Goal: Information Seeking & Learning: Learn about a topic

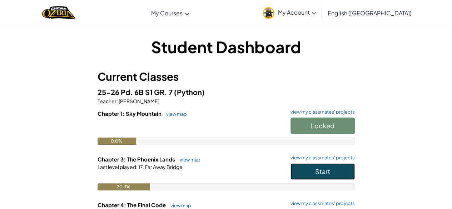
click at [319, 169] on span "Start" at bounding box center [322, 171] width 15 height 8
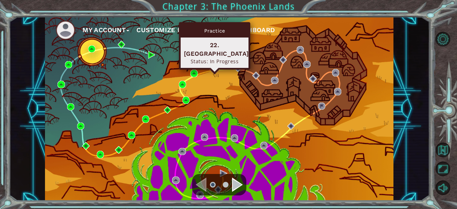
click at [213, 67] on img at bounding box center [214, 67] width 7 height 7
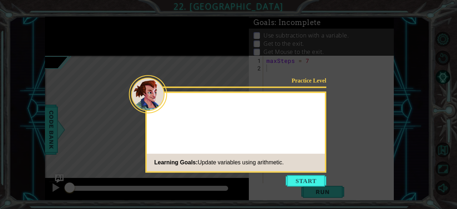
click at [304, 72] on icon at bounding box center [228, 104] width 457 height 209
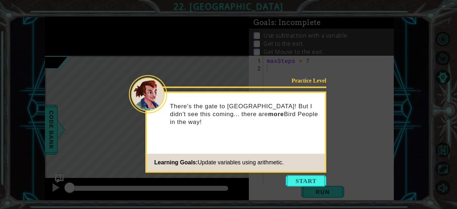
click at [295, 194] on icon at bounding box center [228, 104] width 457 height 209
click at [292, 176] on button "Start" at bounding box center [306, 180] width 41 height 11
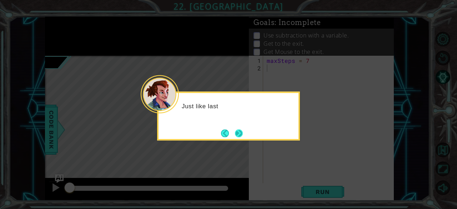
click at [238, 129] on button "Next" at bounding box center [239, 133] width 8 height 8
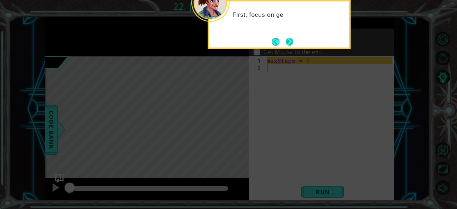
click at [286, 41] on button "Next" at bounding box center [290, 42] width 8 height 8
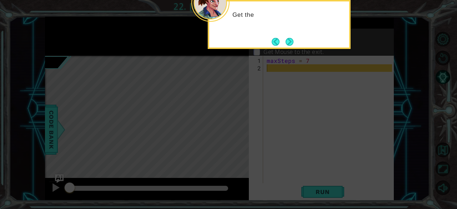
click at [286, 41] on button "Next" at bounding box center [290, 42] width 8 height 8
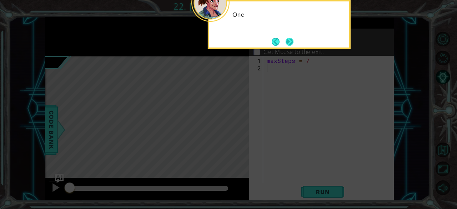
click at [287, 42] on button "Next" at bounding box center [290, 42] width 8 height 8
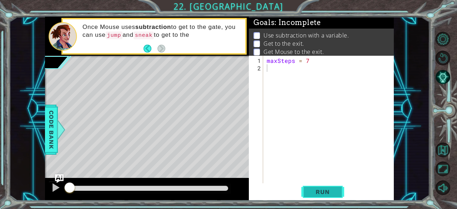
click at [328, 197] on button "Run" at bounding box center [322, 192] width 43 height 15
click at [308, 187] on button "Run" at bounding box center [322, 192] width 43 height 15
click at [321, 193] on span "Run" at bounding box center [322, 191] width 28 height 7
click at [322, 195] on span "Run" at bounding box center [322, 191] width 28 height 7
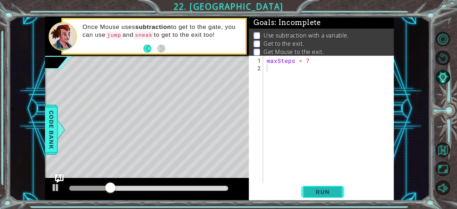
click at [318, 198] on button "Run" at bounding box center [322, 192] width 43 height 15
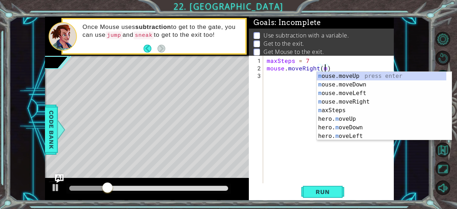
scroll to position [0, 4]
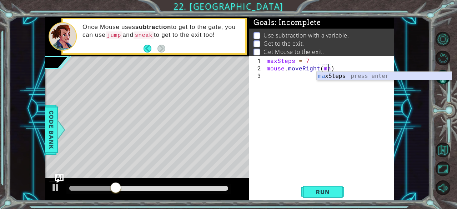
click at [353, 76] on div "ma xSteps press enter" at bounding box center [384, 85] width 135 height 26
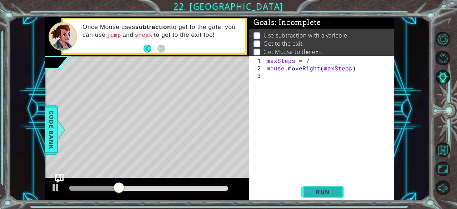
click at [330, 189] on span "Run" at bounding box center [322, 191] width 28 height 7
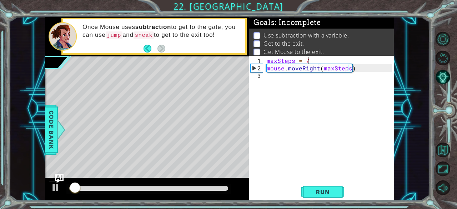
click at [309, 61] on div "maxSteps = 7 mouse . moveRight ( maxSteps )" at bounding box center [330, 128] width 131 height 142
click at [318, 186] on button "Run" at bounding box center [322, 192] width 43 height 15
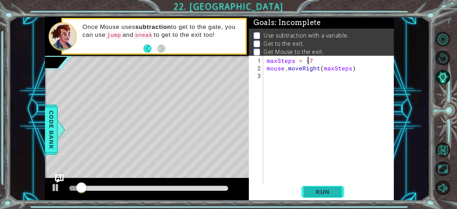
click at [319, 190] on span "Run" at bounding box center [322, 191] width 28 height 7
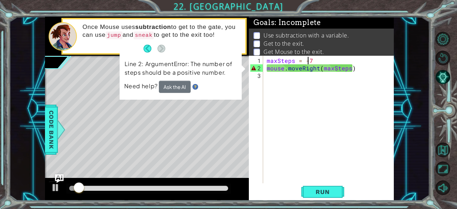
type textarea "maxSteps = 7"
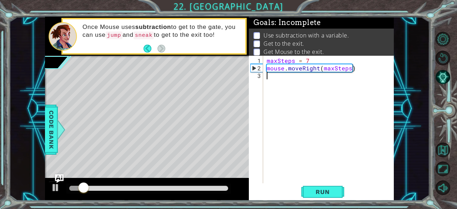
click at [331, 82] on div "maxSteps = 7 mouse . moveRight ( maxSteps )" at bounding box center [330, 128] width 131 height 142
click at [324, 197] on button "Run" at bounding box center [322, 192] width 43 height 15
click at [306, 60] on div "maxSteps = 7 mouse . moveRight ( maxSteps )" at bounding box center [330, 128] width 131 height 142
type textarea "maxSteps = 7"
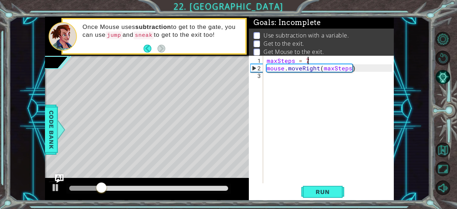
click at [306, 60] on div "maxSteps = 7 mouse . moveRight ( maxSteps )" at bounding box center [330, 128] width 131 height 142
click at [303, 60] on div "maxSteps = 7 mouse . moveRight ( maxSteps )" at bounding box center [330, 128] width 131 height 142
click at [282, 77] on div "maxSteps = 7 mouse . moveRight ( maxSteps )" at bounding box center [330, 128] width 131 height 142
click at [344, 70] on div "maxSteps = 7 mouse . moveRight ( maxSteps )" at bounding box center [330, 128] width 131 height 142
click at [347, 68] on div "maxSteps = 7 mouse . moveRight ( maxSteps )" at bounding box center [330, 128] width 131 height 142
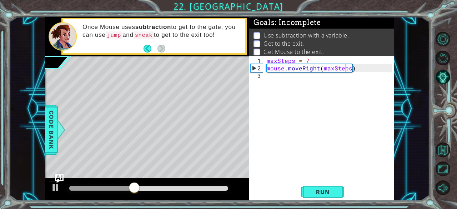
click at [350, 68] on div "maxSteps = 7 mouse . moveRight ( maxSteps )" at bounding box center [330, 128] width 131 height 142
type textarea "mouse.moveRight(maxSteps-3)"
click at [324, 192] on span "Run" at bounding box center [322, 191] width 28 height 7
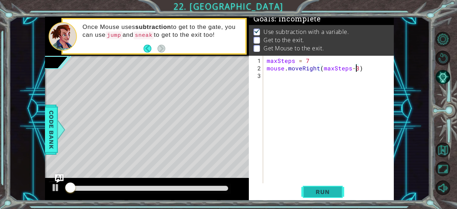
scroll to position [6, 0]
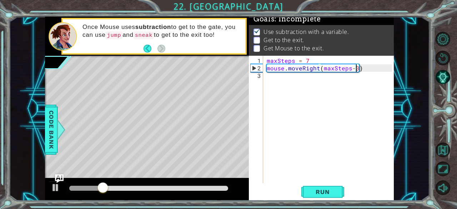
click at [278, 79] on div "maxSteps = 7 mouse . moveRight ( maxSteps - 3 )" at bounding box center [330, 128] width 131 height 142
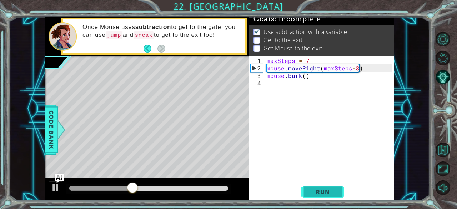
type textarea "mouse.bark()"
click at [341, 189] on button "Run" at bounding box center [322, 192] width 43 height 15
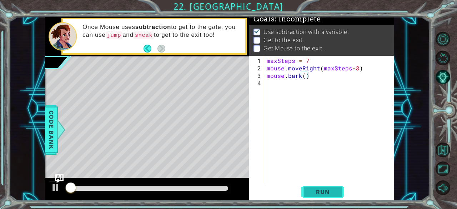
click at [341, 189] on button "Run" at bounding box center [322, 192] width 43 height 15
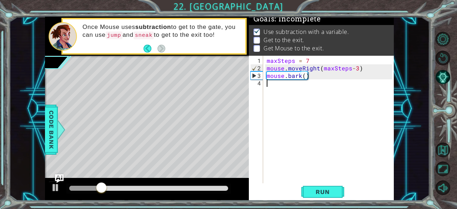
click at [276, 87] on div "maxSteps = 7 mouse . moveRight ( maxSteps - 3 ) mouse . bark ( )" at bounding box center [330, 128] width 131 height 142
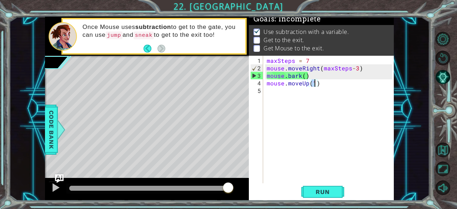
scroll to position [0, 3]
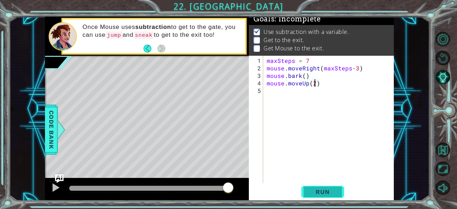
type textarea "mouse.moveUp(2)"
click at [327, 196] on button "Run" at bounding box center [322, 192] width 43 height 15
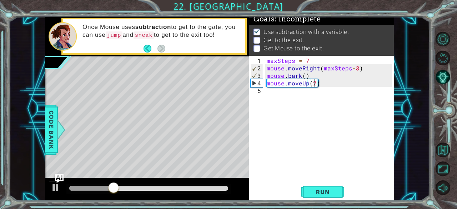
click at [274, 94] on div "maxSteps = 7 mouse . moveRight ( maxSteps - 3 ) mouse . bark ( ) mouse . moveUp…" at bounding box center [330, 128] width 131 height 142
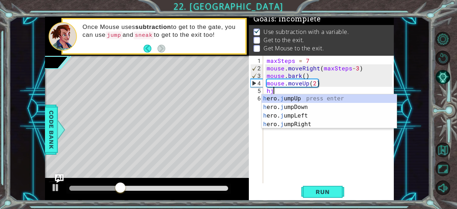
type textarea "hju"
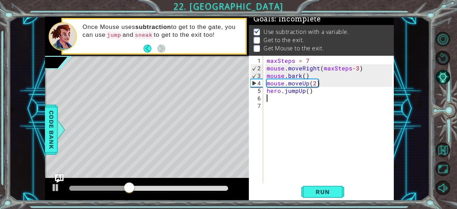
click at [266, 89] on div "maxSteps = 7 mouse . moveRight ( maxSteps - 3 ) mouse . bark ( ) mouse . moveUp…" at bounding box center [330, 128] width 131 height 142
type textarea "hero.jumpUp()"
click at [266, 89] on div "maxSteps = 7 mouse . moveRight ( maxSteps - 3 ) mouse . bark ( ) mouse . moveUp…" at bounding box center [330, 128] width 131 height 142
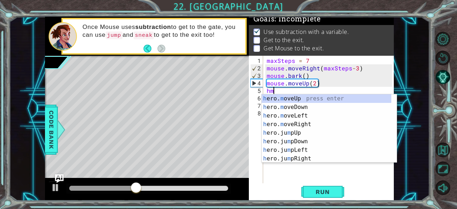
type textarea "hmu"
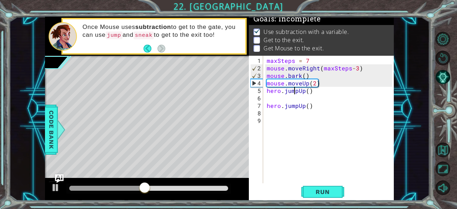
click at [295, 89] on div "maxSteps = 7 mouse . moveRight ( maxSteps - 3 ) mouse . bark ( ) mouse . moveUp…" at bounding box center [330, 128] width 131 height 142
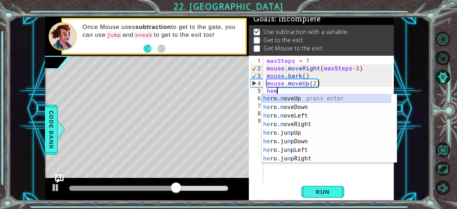
click at [280, 97] on div "he ro. m oveUp press enter he ro. m oveDown press enter he ro. m oveLeft press …" at bounding box center [327, 137] width 130 height 86
type textarea "hero.moveUp(1)"
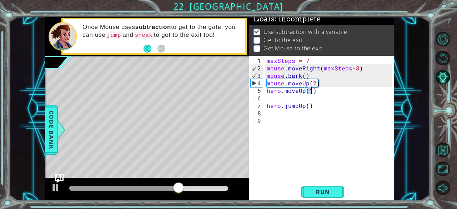
click at [272, 122] on div "maxSteps = 7 mouse . moveRight ( maxSteps - 3 ) mouse . bark ( ) mouse . moveUp…" at bounding box center [330, 128] width 131 height 142
click at [266, 98] on div "maxSteps = 7 mouse . moveRight ( maxSteps - 3 ) mouse . bark ( ) mouse . moveUp…" at bounding box center [330, 128] width 131 height 142
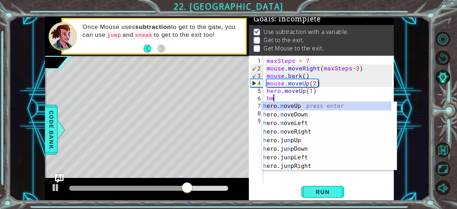
type textarea "h"
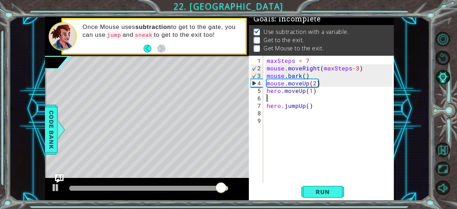
click at [267, 105] on div "maxSteps = 7 mouse . moveRight ( maxSteps - 3 ) mouse . bark ( ) mouse . moveUp…" at bounding box center [330, 128] width 131 height 142
type textarea "hero.jumpUp()"
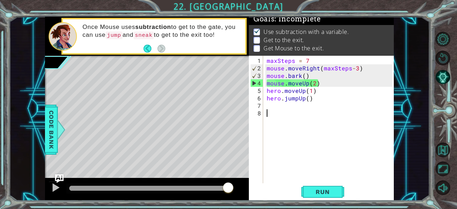
click at [272, 110] on div "maxSteps = 7 mouse . moveRight ( maxSteps - 3 ) mouse . bark ( ) mouse . moveUp…" at bounding box center [330, 128] width 131 height 142
click at [271, 106] on div "maxSteps = 7 mouse . moveRight ( maxSteps - 3 ) mouse . bark ( ) mouse . moveUp…" at bounding box center [330, 128] width 131 height 142
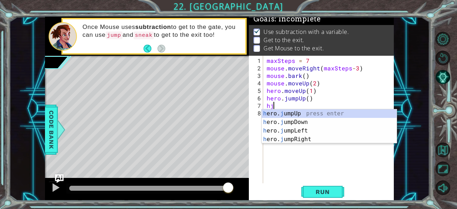
type textarea "hjr"
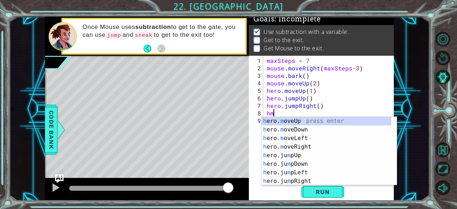
type textarea "hmr"
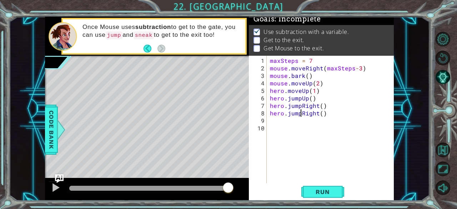
click at [299, 114] on div "maxSteps = 7 mouse . moveRight ( maxSteps - 3 ) mouse . bark ( ) mouse . moveUp…" at bounding box center [331, 128] width 127 height 142
type textarea "hero.jumpRight()"
drag, startPoint x: 331, startPoint y: 115, endPoint x: 263, endPoint y: 114, distance: 68.2
click at [263, 114] on div "hero.jumpRight() 1 2 3 4 5 6 7 8 9 10 maxSteps = 7 mouse . moveRight ( maxSteps…" at bounding box center [320, 119] width 143 height 127
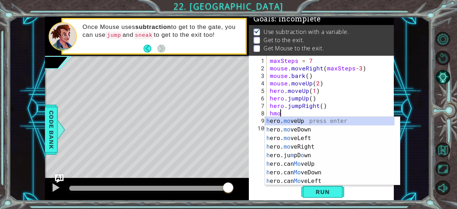
scroll to position [0, 0]
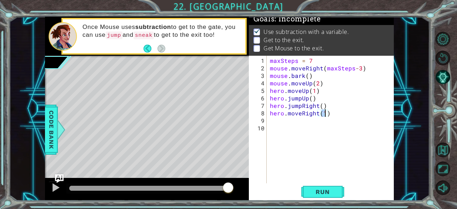
type textarea "hero.moveRight(2)"
click at [303, 120] on div "maxSteps = 7 mouse . moveRight ( maxSteps - 3 ) mouse . bark ( ) mouse . moveUp…" at bounding box center [331, 128] width 127 height 142
click at [319, 186] on button "Run" at bounding box center [322, 192] width 43 height 15
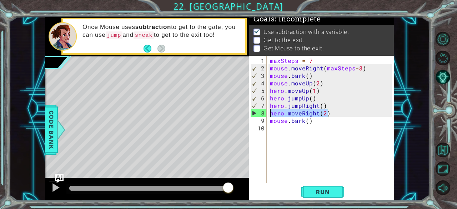
drag, startPoint x: 329, startPoint y: 114, endPoint x: 269, endPoint y: 112, distance: 60.3
click at [269, 112] on div "maxSteps = 7 mouse . moveRight ( maxSteps - 3 ) mouse . bark ( ) mouse . moveUp…" at bounding box center [331, 128] width 127 height 142
type textarea "hero.moveRight(2)"
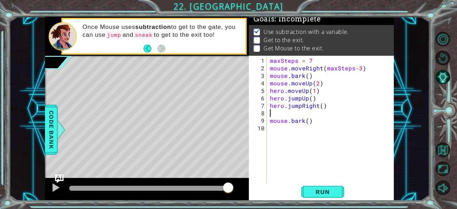
click at [269, 121] on div "maxSteps = 7 mouse . moveRight ( maxSteps - 3 ) mouse . bark ( ) mouse . moveUp…" at bounding box center [331, 128] width 127 height 142
type textarea "mouse.bark()"
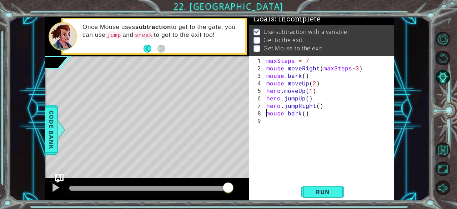
click at [272, 118] on div "maxSteps = 7 mouse . moveRight ( maxSteps - 3 ) mouse . bark ( ) mouse . moveUp…" at bounding box center [330, 128] width 131 height 142
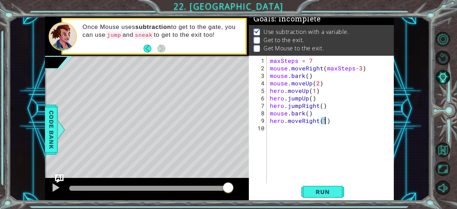
scroll to position [0, 3]
click at [339, 187] on button "Run" at bounding box center [322, 192] width 43 height 15
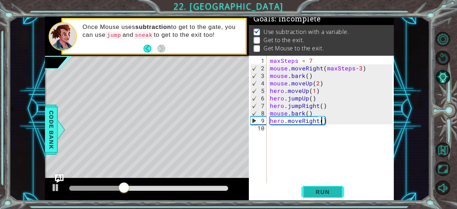
type textarea "hero.moveRight(3)"
click at [286, 130] on div "maxSteps = 7 mouse . moveRight ( maxSteps - 3 ) mouse . bark ( ) mouse . moveUp…" at bounding box center [331, 128] width 127 height 142
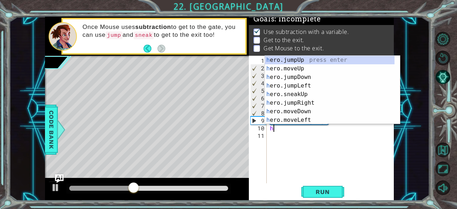
type textarea "hj"
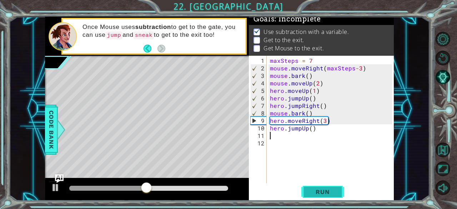
click at [316, 191] on span "Run" at bounding box center [322, 191] width 28 height 7
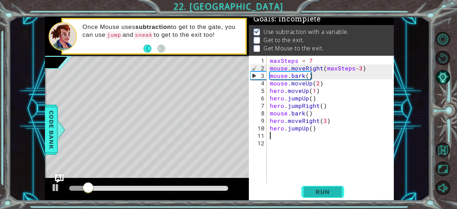
click at [316, 191] on span "Run" at bounding box center [322, 191] width 28 height 7
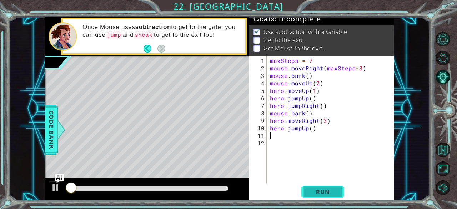
click at [316, 191] on span "Run" at bounding box center [322, 191] width 28 height 7
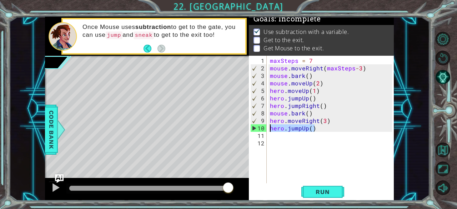
drag, startPoint x: 315, startPoint y: 128, endPoint x: 271, endPoint y: 126, distance: 43.6
click at [271, 126] on div "maxSteps = 7 mouse . moveRight ( maxSteps - 3 ) mouse . bark ( ) mouse . moveUp…" at bounding box center [331, 128] width 127 height 142
type textarea "hero.jumpUp()"
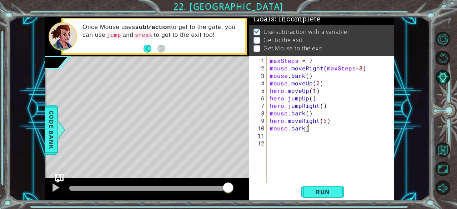
scroll to position [0, 2]
click at [313, 195] on span "Run" at bounding box center [322, 191] width 28 height 7
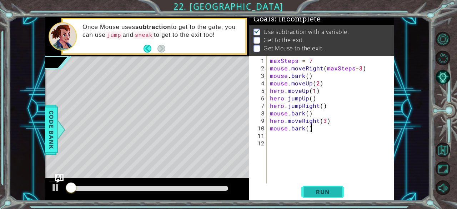
click at [313, 195] on span "Run" at bounding box center [322, 191] width 28 height 7
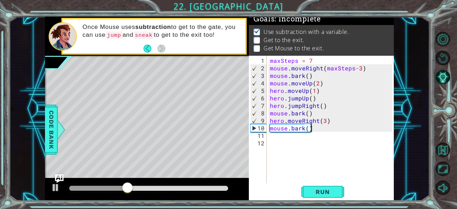
click at [266, 128] on div "1 2 3 4 5 6 7 8 9 10 11 12" at bounding box center [258, 119] width 16 height 127
type textarea "mouse.bark()"
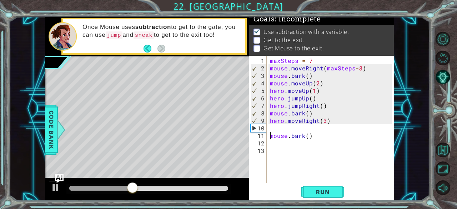
click at [268, 126] on div "maxSteps = 7 mouse . moveRight ( maxSteps - 3 ) mouse . bark ( ) mouse . moveUp…" at bounding box center [331, 128] width 127 height 142
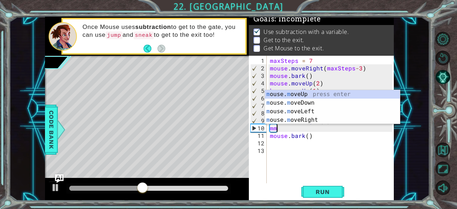
scroll to position [0, 0]
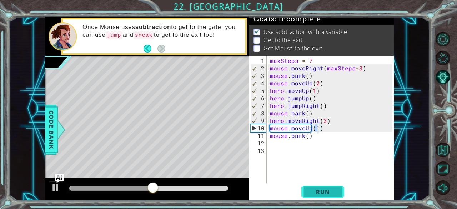
type textarea "mouse.moveUp(1)"
click at [309, 191] on span "Run" at bounding box center [322, 191] width 28 height 7
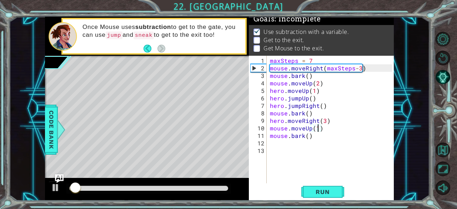
drag, startPoint x: 309, startPoint y: 191, endPoint x: 283, endPoint y: 174, distance: 31.7
click at [283, 174] on div "maxSteps = 7 mouse . moveRight ( maxSteps - 3 ) mouse . bark ( ) mouse . moveUp…" at bounding box center [331, 128] width 127 height 142
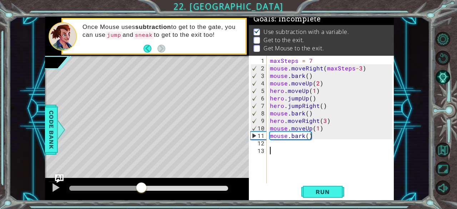
click at [141, 186] on div at bounding box center [148, 188] width 159 height 5
click at [58, 186] on div at bounding box center [55, 187] width 9 height 9
click at [135, 186] on div at bounding box center [101, 188] width 65 height 5
click at [107, 187] on div at bounding box center [101, 188] width 65 height 5
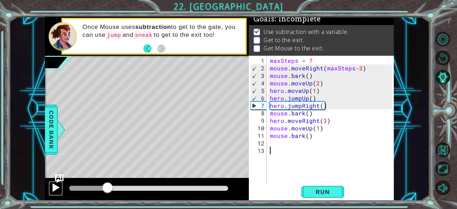
click at [54, 186] on div at bounding box center [55, 187] width 9 height 9
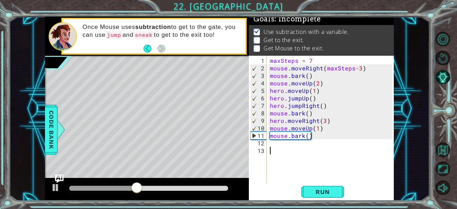
click at [315, 127] on div "maxSteps = 7 mouse . moveRight ( maxSteps - 3 ) mouse . bark ( ) mouse . moveUp…" at bounding box center [331, 128] width 127 height 142
click at [319, 128] on div "maxSteps = 7 mouse . moveRight ( maxSteps - 3 ) mouse . bark ( ) mouse . moveUp…" at bounding box center [331, 128] width 127 height 142
click at [323, 193] on span "Run" at bounding box center [322, 191] width 28 height 7
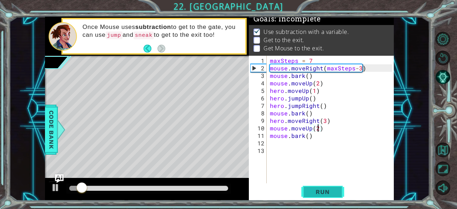
click at [323, 193] on span "Run" at bounding box center [322, 191] width 28 height 7
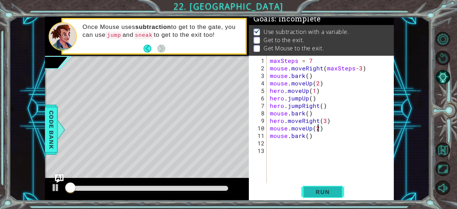
click at [323, 193] on span "Run" at bounding box center [322, 191] width 28 height 7
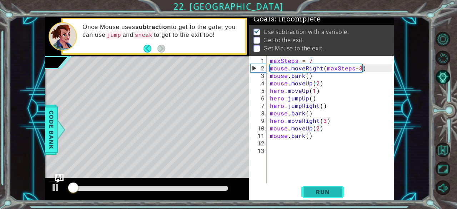
drag, startPoint x: 323, startPoint y: 193, endPoint x: 311, endPoint y: 192, distance: 12.2
click at [311, 192] on span "Run" at bounding box center [322, 191] width 28 height 7
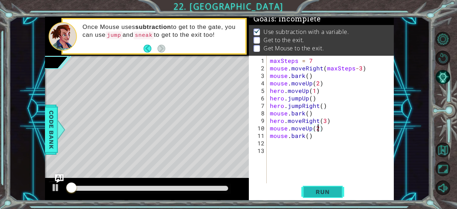
click at [311, 192] on span "Run" at bounding box center [322, 191] width 28 height 7
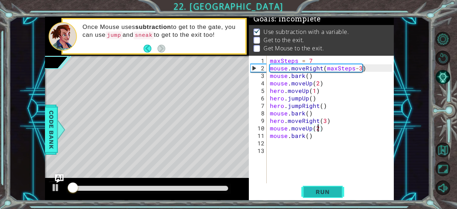
click at [310, 192] on span "Run" at bounding box center [322, 191] width 28 height 7
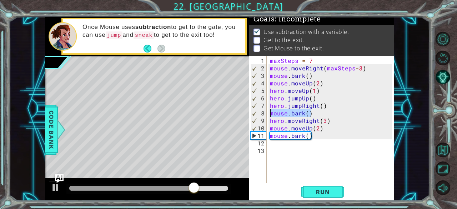
drag, startPoint x: 313, startPoint y: 110, endPoint x: 271, endPoint y: 113, distance: 42.2
click at [271, 113] on div "maxSteps = 7 mouse . moveRight ( maxSteps - 3 ) mouse . bark ( ) mouse . moveUp…" at bounding box center [331, 128] width 127 height 142
type textarea "mouse.bark()"
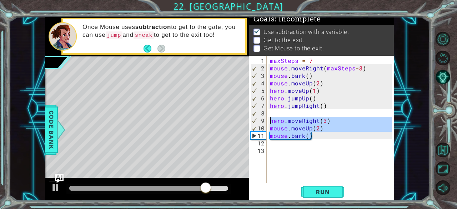
drag, startPoint x: 317, startPoint y: 137, endPoint x: 270, endPoint y: 122, distance: 49.1
click at [270, 122] on div "maxSteps = 7 mouse . moveRight ( maxSteps - 3 ) mouse . bark ( ) mouse . moveUp…" at bounding box center [331, 128] width 127 height 142
type textarea "hero.moveRight(3) mouse.moveUp(2)"
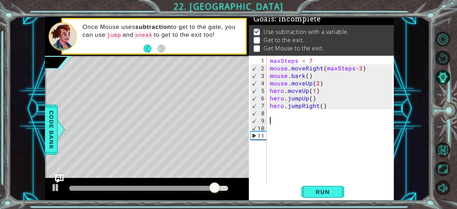
click at [279, 114] on div "maxSteps = 7 mouse . moveRight ( maxSteps - 3 ) mouse . bark ( ) mouse . moveUp…" at bounding box center [331, 128] width 127 height 142
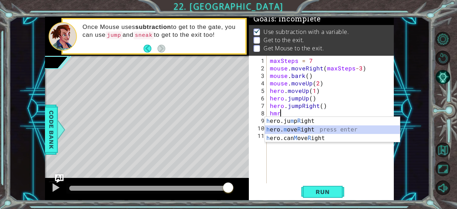
click at [289, 127] on div "h ero.ju m p R ight press enter h ero. m ove R ight press enter h ero.can M ove…" at bounding box center [332, 138] width 135 height 43
type textarea "hero.moveRight(1)"
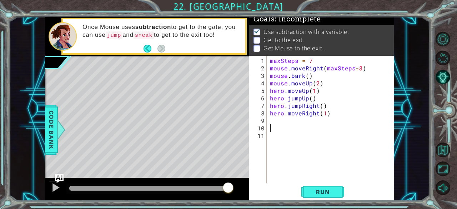
click at [283, 127] on div "maxSteps = 7 mouse . moveRight ( maxSteps - 3 ) mouse . bark ( ) mouse . moveUp…" at bounding box center [331, 128] width 127 height 142
click at [281, 121] on div "maxSteps = 7 mouse . moveRight ( maxSteps - 3 ) mouse . bark ( ) mouse . moveUp…" at bounding box center [331, 128] width 127 height 142
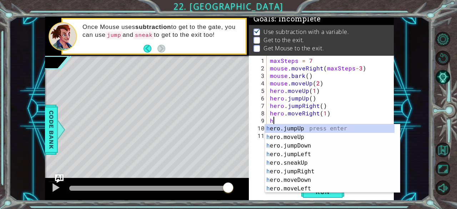
type textarea "hj"
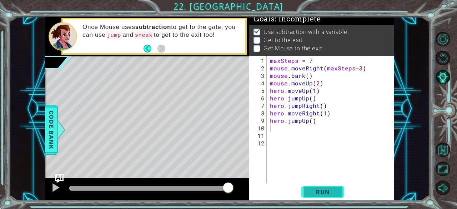
click at [318, 188] on span "Run" at bounding box center [322, 191] width 28 height 7
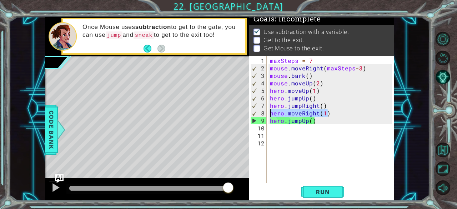
drag, startPoint x: 328, startPoint y: 115, endPoint x: 270, endPoint y: 112, distance: 58.6
click at [270, 112] on div "maxSteps = 7 mouse . moveRight ( maxSteps - 3 ) mouse . bark ( ) mouse . moveUp…" at bounding box center [331, 128] width 127 height 142
type textarea "hero.moveRight(1)"
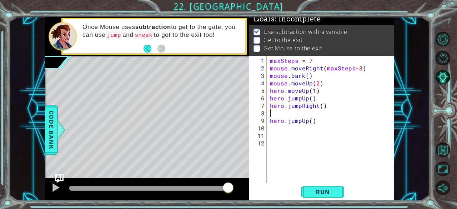
click at [272, 132] on div "maxSteps = 7 mouse . moveRight ( maxSteps - 3 ) mouse . bark ( ) mouse . moveUp…" at bounding box center [331, 128] width 127 height 142
click at [272, 130] on div "maxSteps = 7 mouse . moveRight ( maxSteps - 3 ) mouse . bark ( ) mouse . moveUp…" at bounding box center [331, 128] width 127 height 142
click at [268, 122] on div "maxSteps = 7 mouse . moveRight ( maxSteps - 3 ) mouse . bark ( ) mouse . moveUp…" at bounding box center [331, 128] width 127 height 142
type textarea "hero.jumpUp()"
click at [270, 122] on div "maxSteps = 7 mouse . moveRight ( maxSteps - 3 ) mouse . bark ( ) mouse . moveUp…" at bounding box center [331, 128] width 127 height 142
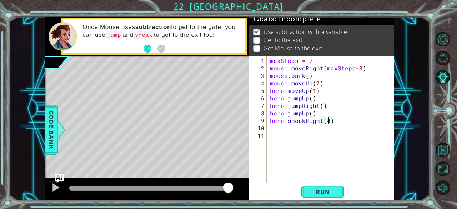
scroll to position [0, 3]
type textarea "hero.sneakRight(4)"
click at [304, 189] on button "Run" at bounding box center [322, 192] width 43 height 15
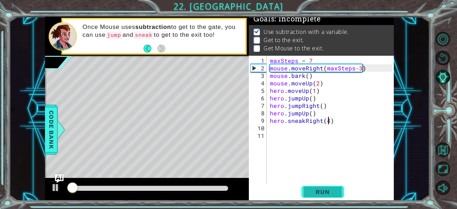
click at [304, 189] on button "Run" at bounding box center [322, 192] width 43 height 15
click at [280, 123] on div "maxSteps = 7 mouse . moveRight ( maxSteps - 3 ) mouse . bark ( ) mouse . moveUp…" at bounding box center [331, 128] width 127 height 142
click at [276, 129] on div "maxSteps = 7 mouse . moveRight ( maxSteps - 3 ) mouse . bark ( ) mouse . moveUp…" at bounding box center [331, 128] width 127 height 142
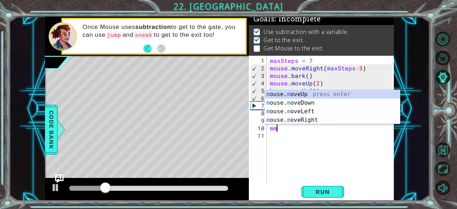
scroll to position [0, 0]
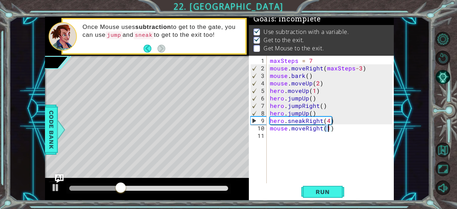
type textarea "mouse.moveRight(3)"
click at [269, 136] on div "maxSteps = 7 mouse . moveRight ( maxSteps - 3 ) mouse . bark ( ) mouse . moveUp…" at bounding box center [331, 128] width 127 height 142
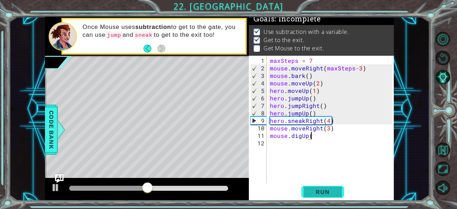
scroll to position [0, 2]
type textarea "mouse.digUp()"
click at [316, 189] on span "Run" at bounding box center [322, 191] width 28 height 7
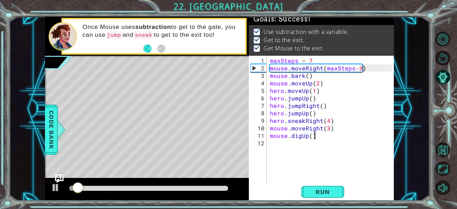
drag, startPoint x: 316, startPoint y: 189, endPoint x: 276, endPoint y: 168, distance: 44.4
click at [276, 168] on div "maxSteps = 7 mouse . moveRight ( maxSteps - 3 ) mouse . bark ( ) mouse . moveUp…" at bounding box center [331, 128] width 127 height 142
click at [167, 186] on div at bounding box center [148, 188] width 159 height 5
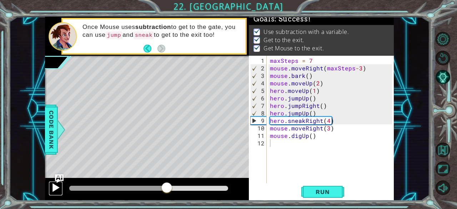
click at [51, 184] on div at bounding box center [55, 187] width 9 height 9
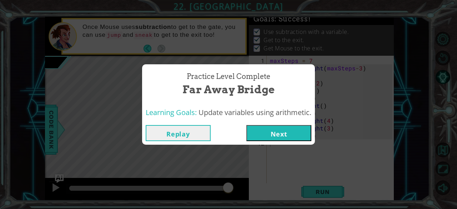
click at [271, 138] on button "Next" at bounding box center [278, 133] width 65 height 16
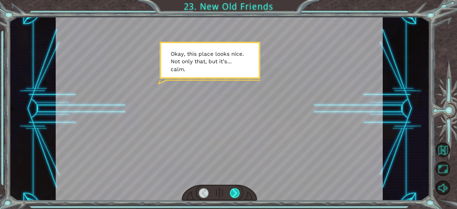
click at [236, 191] on div at bounding box center [235, 193] width 10 height 10
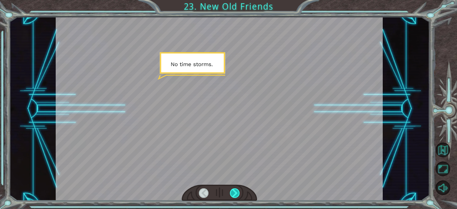
click at [236, 191] on div at bounding box center [235, 193] width 10 height 10
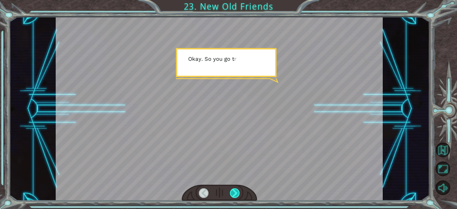
click at [236, 191] on div at bounding box center [235, 193] width 10 height 10
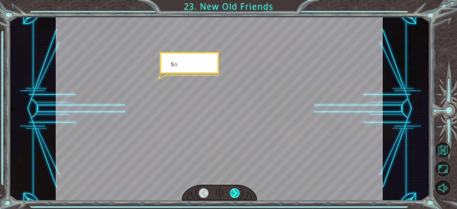
click at [235, 191] on div at bounding box center [235, 193] width 10 height 10
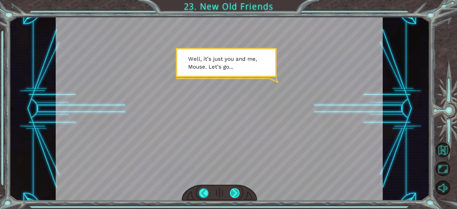
click at [233, 193] on div at bounding box center [235, 193] width 10 height 10
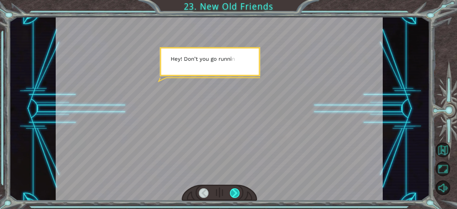
click at [233, 193] on div at bounding box center [235, 193] width 10 height 10
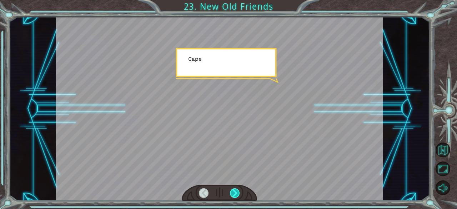
click at [233, 193] on div at bounding box center [235, 193] width 10 height 10
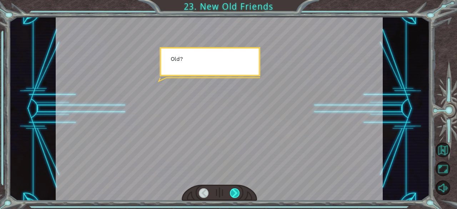
click at [233, 193] on div at bounding box center [235, 193] width 10 height 10
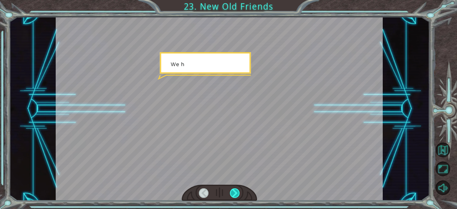
click at [233, 193] on div at bounding box center [235, 193] width 10 height 10
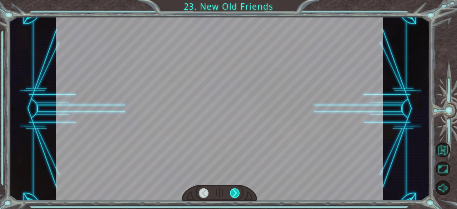
click at [233, 193] on div at bounding box center [235, 193] width 10 height 10
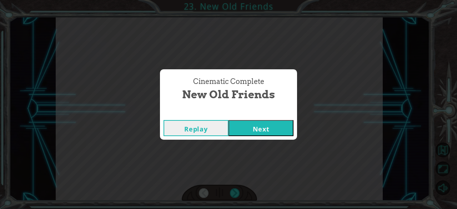
click at [246, 129] on button "Next" at bounding box center [260, 128] width 65 height 16
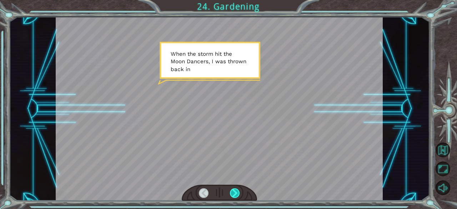
click at [231, 193] on div at bounding box center [235, 193] width 10 height 10
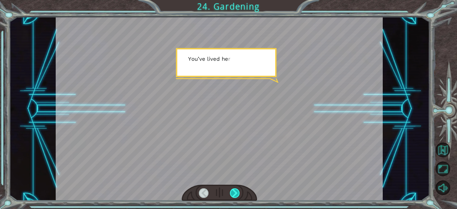
click at [231, 193] on div at bounding box center [235, 193] width 10 height 10
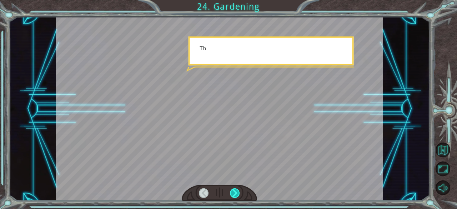
click at [231, 193] on div at bounding box center [235, 193] width 10 height 10
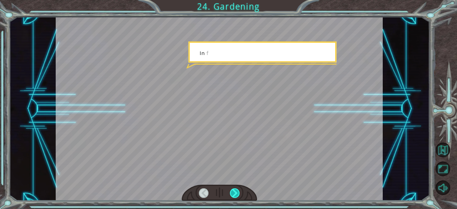
click at [231, 193] on div at bounding box center [235, 193] width 10 height 10
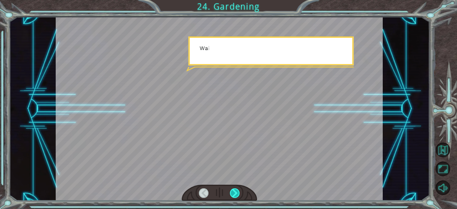
click at [231, 193] on div at bounding box center [235, 193] width 10 height 10
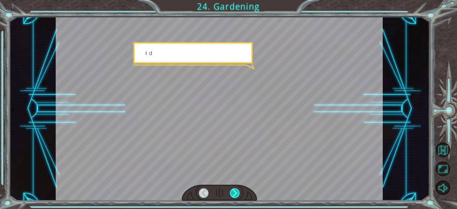
click at [231, 193] on div at bounding box center [235, 193] width 10 height 10
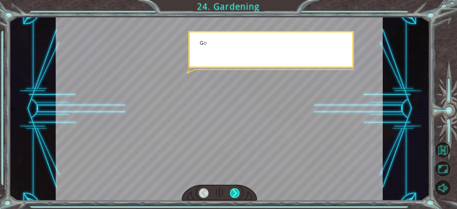
click at [231, 193] on div at bounding box center [235, 193] width 10 height 10
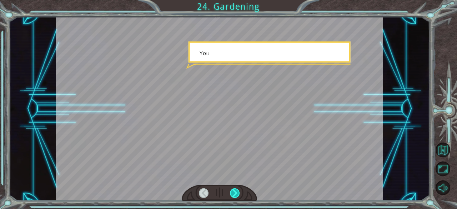
click at [231, 193] on div at bounding box center [235, 193] width 10 height 10
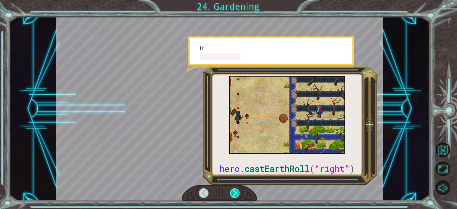
click at [231, 193] on div at bounding box center [235, 193] width 10 height 10
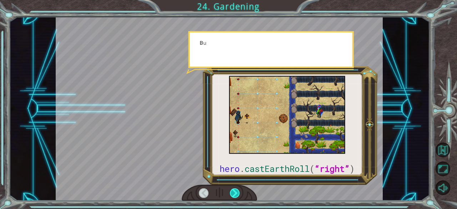
click at [231, 193] on div at bounding box center [235, 193] width 10 height 10
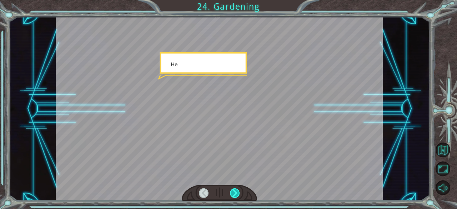
click at [231, 193] on div at bounding box center [235, 193] width 10 height 10
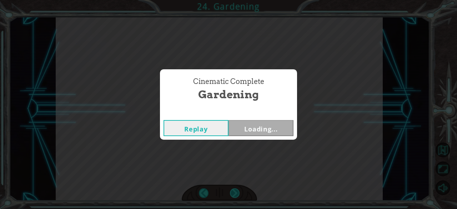
click at [231, 193] on div "Cinematic Complete Gardening Replay Loading..." at bounding box center [228, 104] width 457 height 209
drag, startPoint x: 231, startPoint y: 193, endPoint x: 242, endPoint y: 155, distance: 39.9
click at [242, 155] on div "Cinematic Complete Gardening Replay Next" at bounding box center [228, 104] width 457 height 209
click at [253, 167] on div "Cinematic Complete Gardening Replay Next" at bounding box center [228, 104] width 457 height 209
click at [250, 128] on button "Next" at bounding box center [260, 128] width 65 height 16
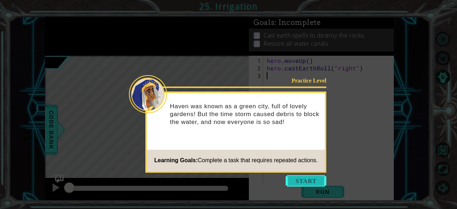
click at [308, 177] on button "Start" at bounding box center [306, 180] width 41 height 11
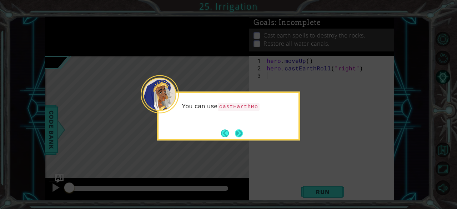
click at [243, 132] on button "Next" at bounding box center [239, 133] width 8 height 8
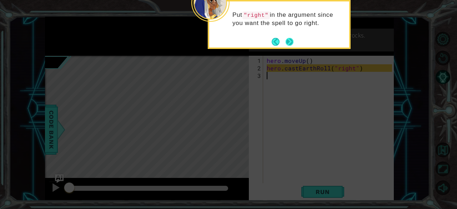
click at [290, 43] on button "Next" at bounding box center [290, 42] width 8 height 8
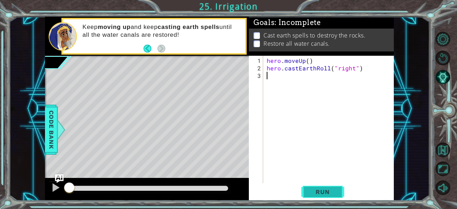
click at [322, 196] on button "Run" at bounding box center [322, 192] width 43 height 15
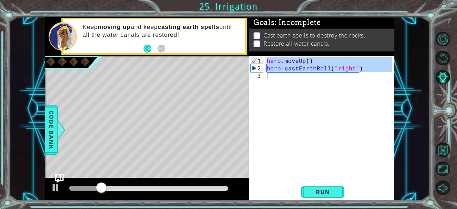
drag, startPoint x: 266, startPoint y: 59, endPoint x: 371, endPoint y: 77, distance: 106.6
click at [371, 77] on div "hero . moveUp ( ) hero . castEarthRoll ( "right" )" at bounding box center [330, 128] width 131 height 142
type textarea "hero.castEarthRoll("right")"
click at [336, 82] on div "hero . moveUp ( ) hero . castEarthRoll ( "right" )" at bounding box center [328, 119] width 127 height 127
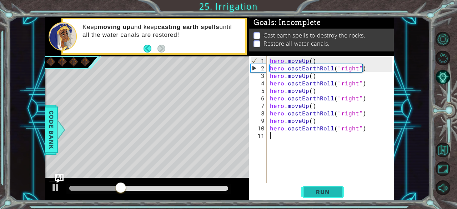
click at [333, 188] on span "Run" at bounding box center [322, 191] width 28 height 7
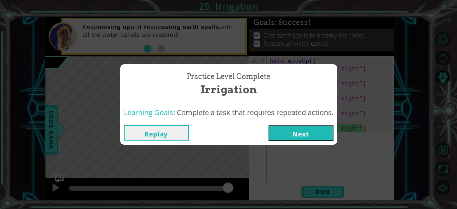
click at [285, 133] on button "Next" at bounding box center [300, 133] width 65 height 16
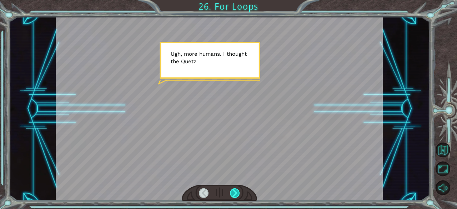
click at [234, 195] on div at bounding box center [235, 193] width 10 height 10
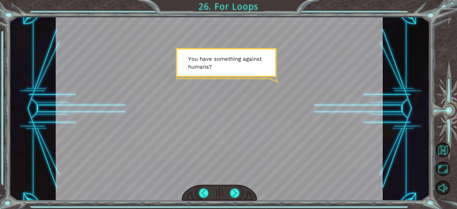
drag, startPoint x: 234, startPoint y: 195, endPoint x: 221, endPoint y: 183, distance: 17.7
click at [221, 183] on div at bounding box center [219, 109] width 327 height 184
click at [234, 192] on div at bounding box center [235, 193] width 10 height 10
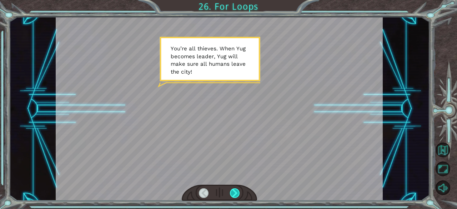
click at [235, 191] on div at bounding box center [235, 193] width 10 height 10
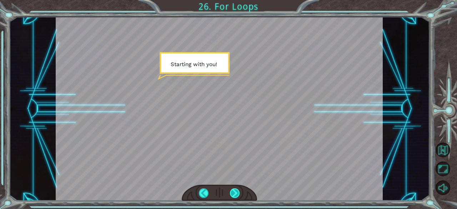
click at [235, 191] on div at bounding box center [235, 193] width 10 height 10
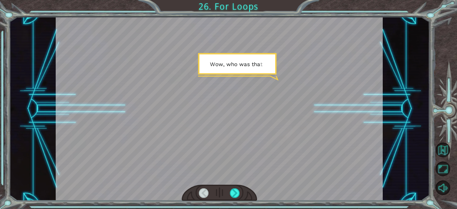
drag, startPoint x: 235, startPoint y: 191, endPoint x: 221, endPoint y: 176, distance: 21.0
click at [221, 176] on div at bounding box center [219, 109] width 327 height 184
click at [236, 192] on div at bounding box center [235, 193] width 10 height 10
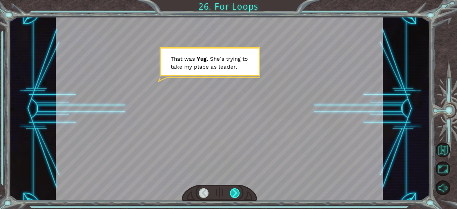
click at [236, 192] on div at bounding box center [235, 193] width 10 height 10
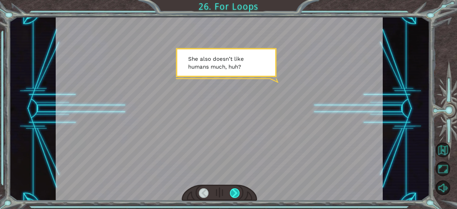
click at [237, 192] on div at bounding box center [235, 193] width 10 height 10
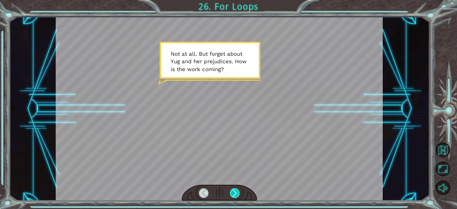
click at [237, 192] on div at bounding box center [235, 193] width 10 height 10
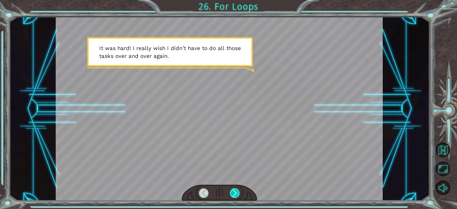
click at [238, 191] on div at bounding box center [235, 193] width 10 height 10
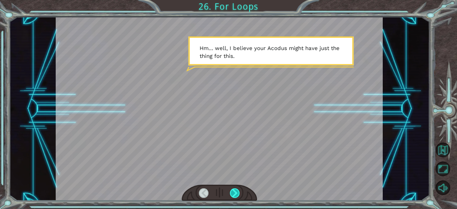
drag, startPoint x: 238, startPoint y: 191, endPoint x: 232, endPoint y: 191, distance: 6.4
click at [232, 191] on div at bounding box center [235, 193] width 10 height 10
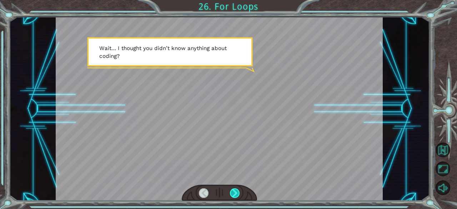
click at [231, 191] on div at bounding box center [235, 193] width 10 height 10
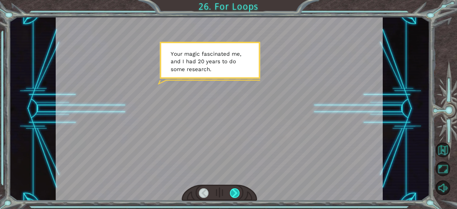
click at [231, 191] on div at bounding box center [235, 193] width 10 height 10
click at [232, 190] on div at bounding box center [235, 193] width 10 height 10
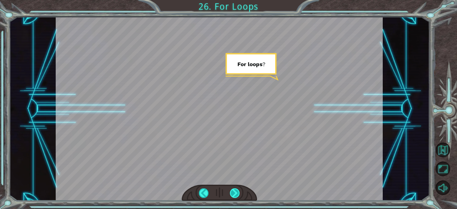
click at [231, 192] on div at bounding box center [235, 193] width 10 height 10
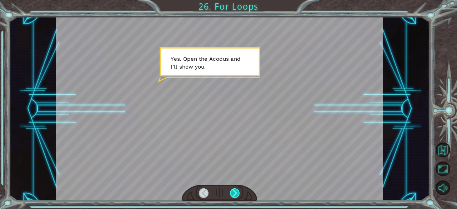
click at [231, 193] on div at bounding box center [235, 193] width 10 height 10
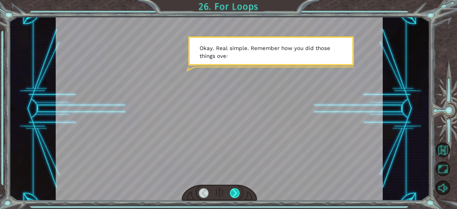
click at [231, 195] on div at bounding box center [235, 193] width 10 height 10
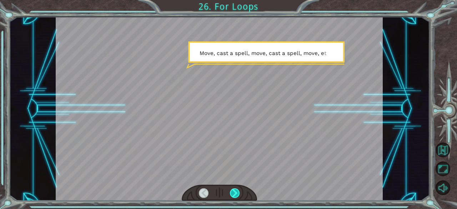
click at [231, 197] on div at bounding box center [235, 193] width 10 height 10
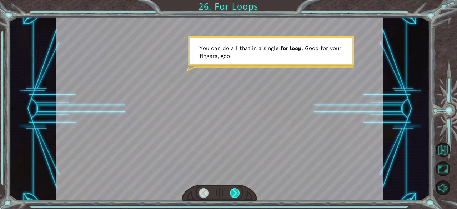
click at [231, 197] on div at bounding box center [235, 193] width 10 height 10
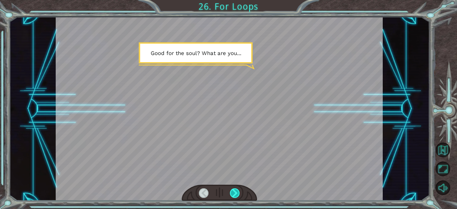
click at [231, 197] on div at bounding box center [235, 193] width 10 height 10
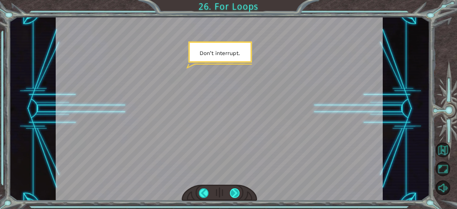
click at [231, 197] on div at bounding box center [235, 193] width 10 height 10
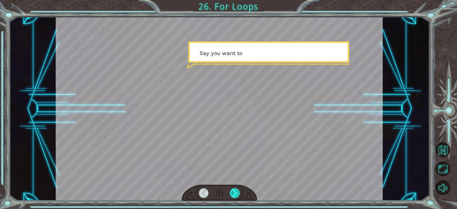
click at [231, 197] on div at bounding box center [235, 193] width 10 height 10
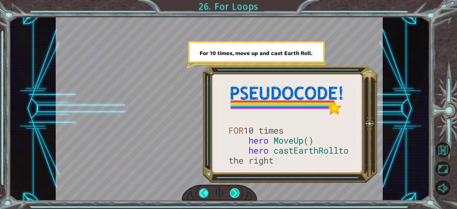
click at [232, 195] on div at bounding box center [235, 193] width 10 height 10
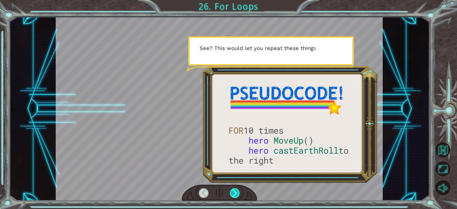
click at [231, 194] on div at bounding box center [235, 193] width 10 height 10
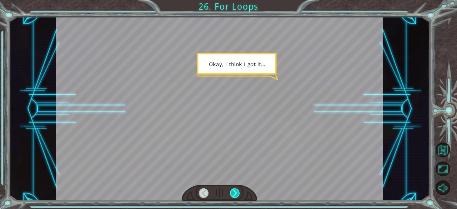
click at [231, 194] on div at bounding box center [235, 193] width 10 height 10
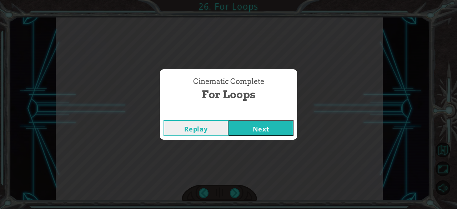
click at [240, 126] on button "Next" at bounding box center [260, 128] width 65 height 16
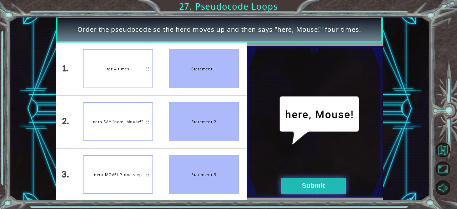
click at [291, 188] on button "Submit" at bounding box center [313, 186] width 65 height 16
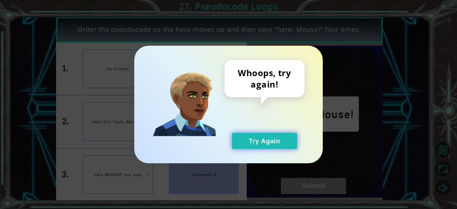
click at [270, 135] on button "Try Again" at bounding box center [264, 141] width 65 height 16
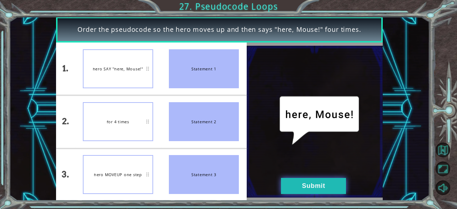
click at [316, 182] on button "Submit" at bounding box center [313, 186] width 65 height 16
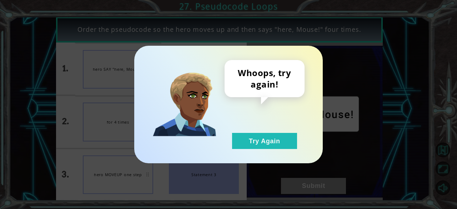
click at [281, 154] on div "Whoops, try again! Try Again" at bounding box center [228, 104] width 188 height 117
click at [273, 147] on button "Try Again" at bounding box center [264, 141] width 65 height 16
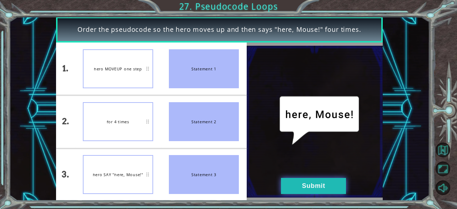
click at [286, 181] on button "Submit" at bounding box center [313, 186] width 65 height 16
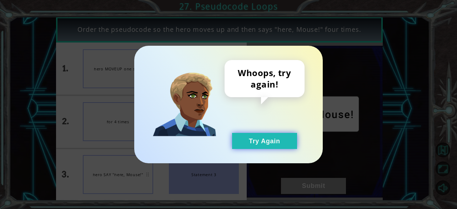
click at [263, 138] on button "Try Again" at bounding box center [264, 141] width 65 height 16
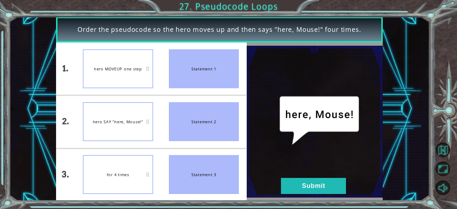
click at [136, 106] on div "hero SAY "here, Mouse!"" at bounding box center [118, 121] width 70 height 39
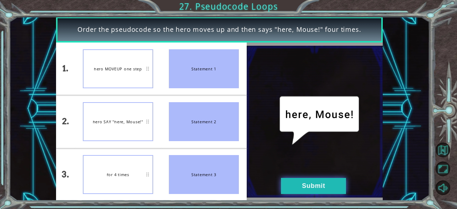
click at [311, 192] on button "Submit" at bounding box center [313, 186] width 65 height 16
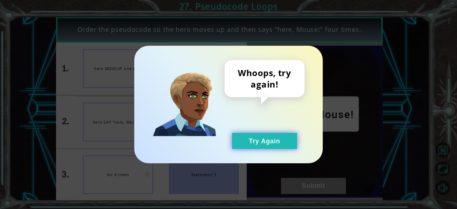
click at [283, 145] on button "Try Again" at bounding box center [264, 141] width 65 height 16
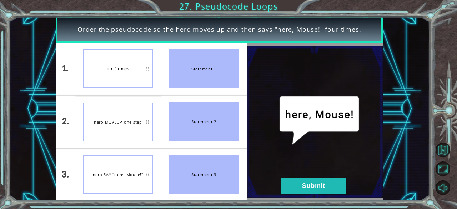
click at [136, 150] on li "hero SAY "here, Mouse!"" at bounding box center [118, 174] width 86 height 52
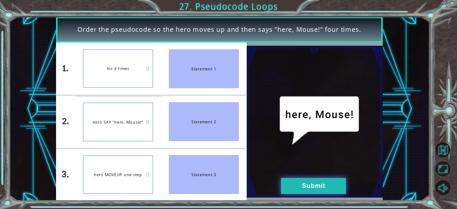
click at [291, 180] on button "Submit" at bounding box center [313, 186] width 65 height 16
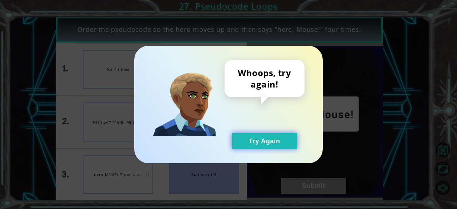
click at [268, 141] on button "Try Again" at bounding box center [264, 141] width 65 height 16
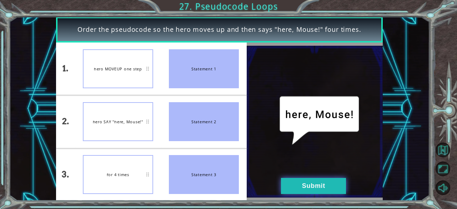
click at [311, 183] on button "Submit" at bounding box center [313, 186] width 65 height 16
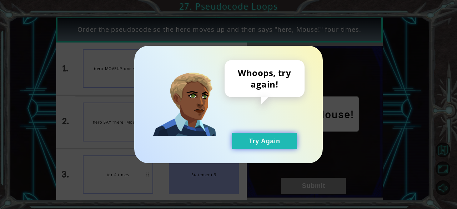
click at [275, 139] on button "Try Again" at bounding box center [264, 141] width 65 height 16
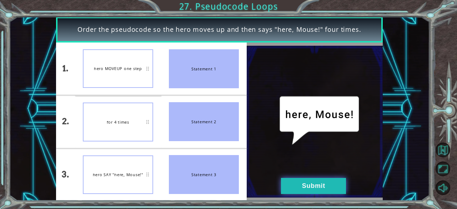
click at [288, 189] on button "Submit" at bounding box center [313, 186] width 65 height 16
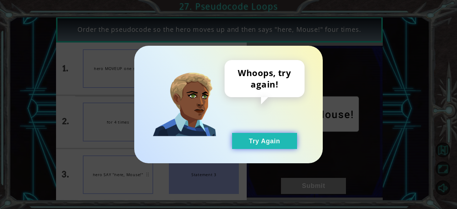
click at [259, 143] on button "Try Again" at bounding box center [264, 141] width 65 height 16
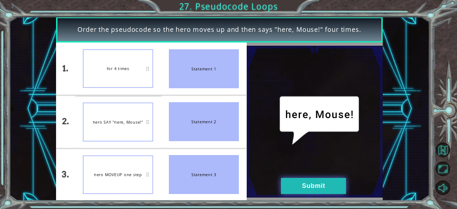
click at [292, 186] on button "Submit" at bounding box center [313, 186] width 65 height 16
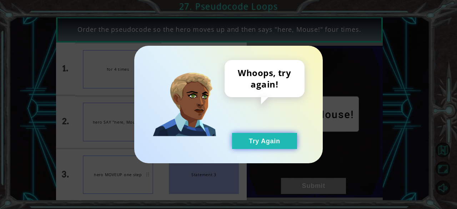
click at [257, 140] on button "Try Again" at bounding box center [264, 141] width 65 height 16
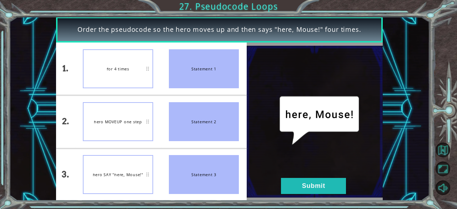
click at [301, 176] on img at bounding box center [315, 122] width 136 height 152
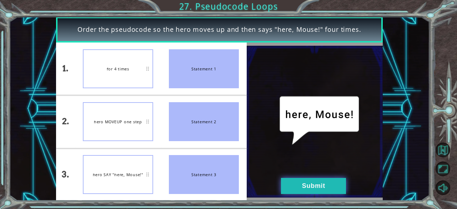
click at [299, 186] on button "Submit" at bounding box center [313, 186] width 65 height 16
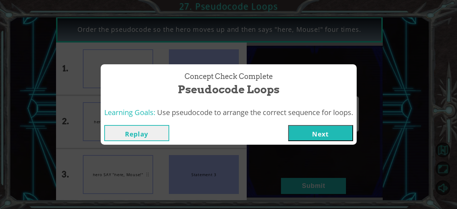
click at [307, 127] on button "Next" at bounding box center [320, 133] width 65 height 16
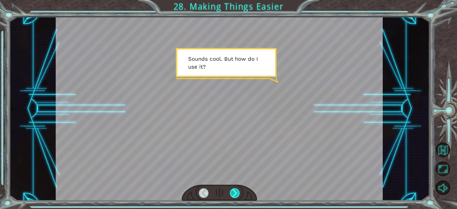
click at [236, 191] on div at bounding box center [235, 193] width 10 height 10
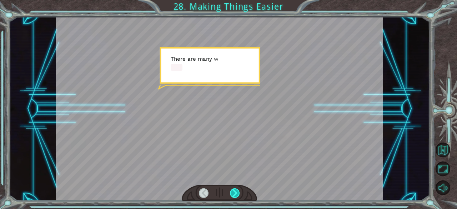
click at [236, 191] on div at bounding box center [235, 193] width 10 height 10
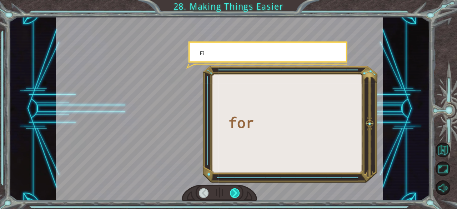
click at [236, 190] on div at bounding box center [235, 193] width 10 height 10
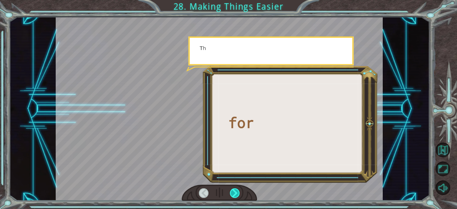
click at [236, 190] on div at bounding box center [235, 193] width 10 height 10
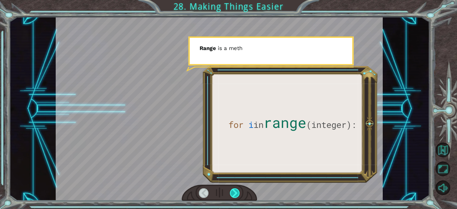
click at [236, 191] on div at bounding box center [235, 193] width 10 height 10
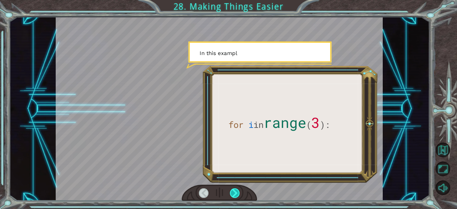
click at [236, 191] on div at bounding box center [235, 193] width 10 height 10
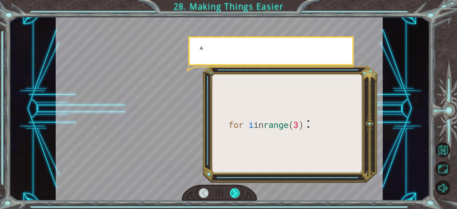
click at [236, 191] on div at bounding box center [235, 193] width 10 height 10
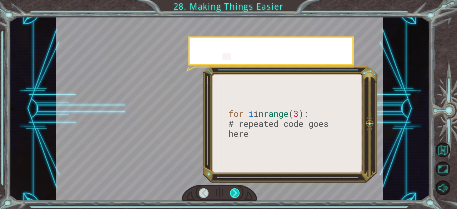
click at [236, 191] on div at bounding box center [235, 193] width 10 height 10
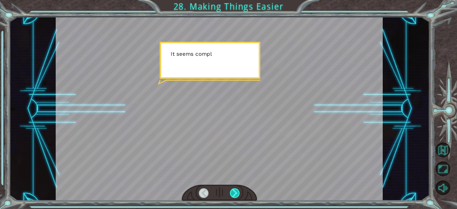
click at [236, 191] on div at bounding box center [235, 193] width 10 height 10
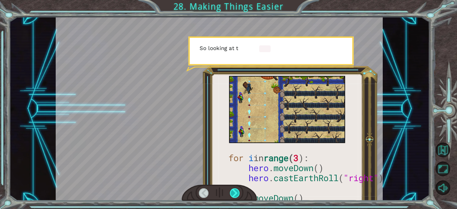
click at [236, 191] on div at bounding box center [235, 193] width 10 height 10
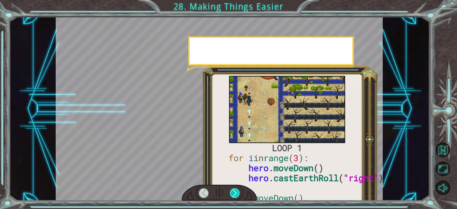
click at [236, 191] on div at bounding box center [235, 193] width 10 height 10
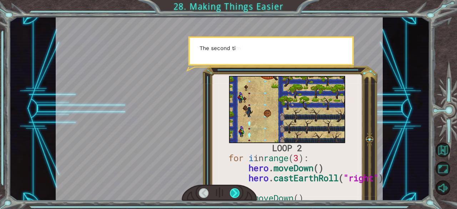
click at [236, 191] on div at bounding box center [235, 193] width 10 height 10
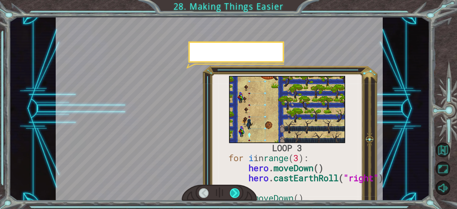
click at [236, 191] on div at bounding box center [235, 193] width 10 height 10
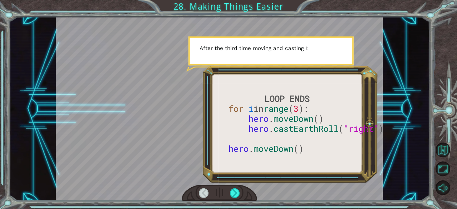
click at [202, 189] on div at bounding box center [204, 193] width 10 height 10
click at [203, 190] on div at bounding box center [204, 193] width 10 height 10
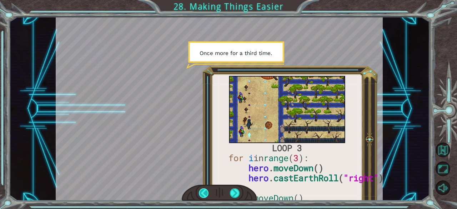
click at [203, 190] on div at bounding box center [204, 193] width 10 height 10
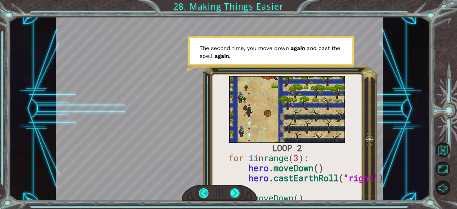
click at [203, 190] on div at bounding box center [204, 193] width 10 height 10
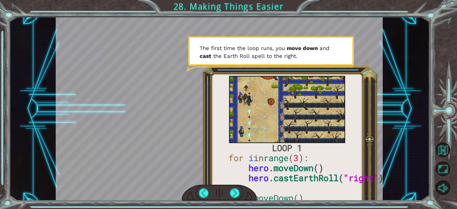
drag, startPoint x: 231, startPoint y: 160, endPoint x: 290, endPoint y: 167, distance: 59.7
click at [290, 167] on div at bounding box center [219, 109] width 327 height 184
click at [235, 191] on div at bounding box center [235, 193] width 10 height 10
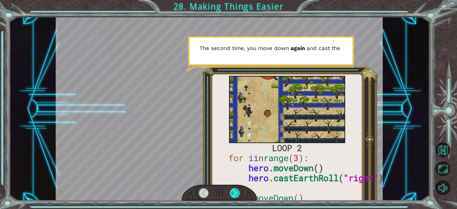
click at [235, 191] on div at bounding box center [235, 193] width 10 height 10
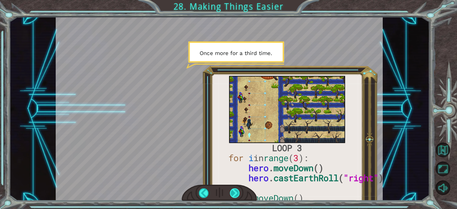
click at [235, 191] on div at bounding box center [235, 193] width 10 height 10
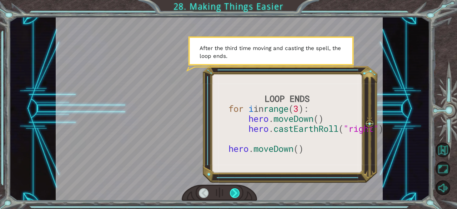
click at [235, 190] on div at bounding box center [235, 193] width 10 height 10
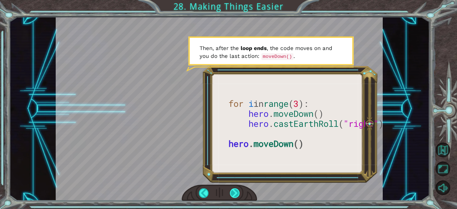
click at [235, 190] on div at bounding box center [235, 193] width 10 height 10
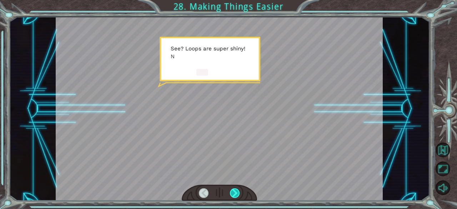
click at [235, 190] on div at bounding box center [235, 193] width 10 height 10
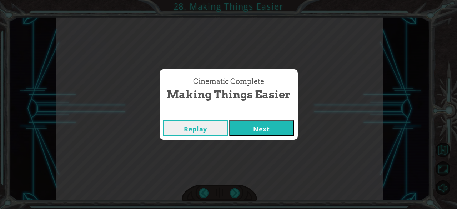
click at [267, 133] on button "Next" at bounding box center [261, 128] width 65 height 16
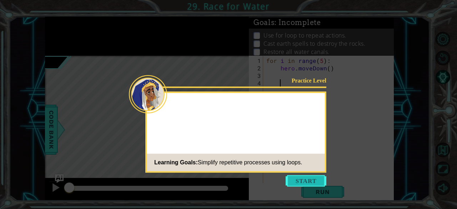
click at [303, 180] on button "Start" at bounding box center [306, 180] width 41 height 11
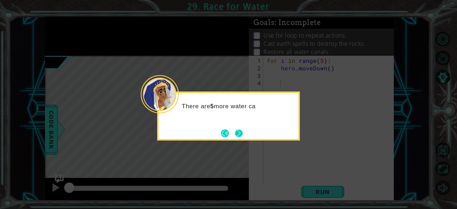
click at [240, 129] on button "Next" at bounding box center [239, 133] width 8 height 8
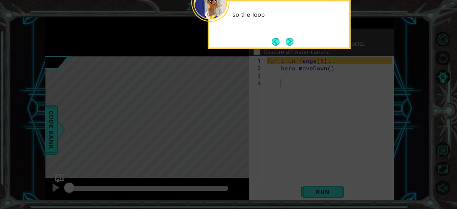
click at [300, 91] on icon at bounding box center [228, 31] width 457 height 355
click at [288, 43] on button "Next" at bounding box center [290, 42] width 8 height 8
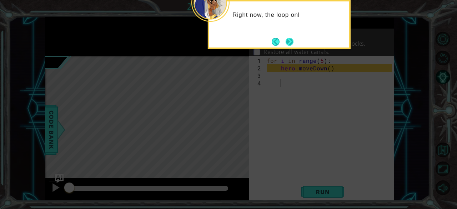
click at [287, 39] on button "Next" at bounding box center [290, 42] width 8 height 8
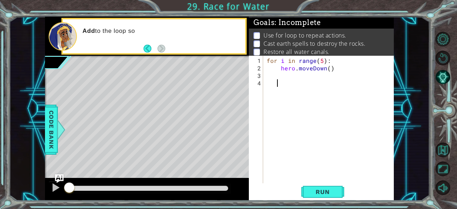
click at [277, 81] on div "for i in range ( 5 ) : hero . moveDown ( )" at bounding box center [330, 128] width 131 height 142
click at [280, 77] on div "for i in range ( 5 ) : hero . moveDown ( )" at bounding box center [330, 128] width 131 height 142
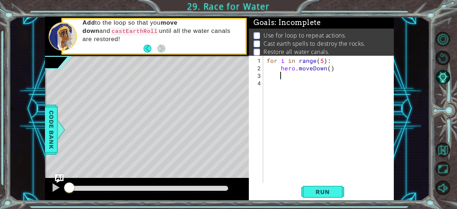
paste textarea "Code Area"
drag, startPoint x: 281, startPoint y: 76, endPoint x: 339, endPoint y: 77, distance: 58.6
click at [339, 77] on div "for i in range ( 5 ) : hero . moveDown ( ) hero . moveUp ( ) hero . castEarthRo…" at bounding box center [330, 128] width 131 height 142
type textarea "hero.moveUp()"
click at [267, 82] on div "for i in range ( 5 ) : hero . moveDown ( ) hero . castEarthRoll ( "right" )" at bounding box center [330, 128] width 131 height 142
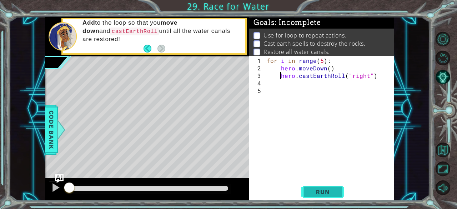
click at [323, 190] on span "Run" at bounding box center [322, 191] width 28 height 7
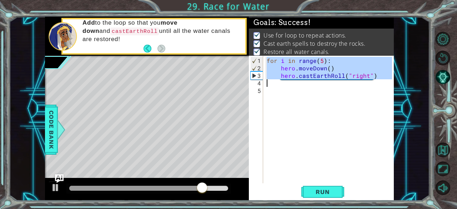
drag, startPoint x: 268, startPoint y: 59, endPoint x: 339, endPoint y: 80, distance: 74.1
click at [339, 80] on div "for i in range ( 5 ) : hero . moveDown ( ) hero . castEarthRoll ( "right" )" at bounding box center [330, 128] width 131 height 142
type textarea "hero.castEarthRoll("right")"
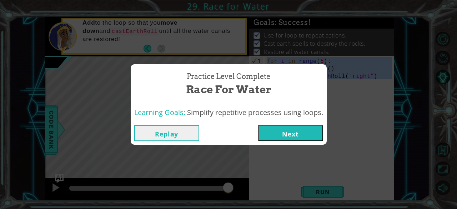
click at [319, 137] on button "Next" at bounding box center [290, 133] width 65 height 16
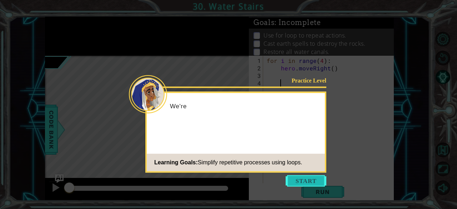
click at [317, 175] on button "Start" at bounding box center [306, 180] width 41 height 11
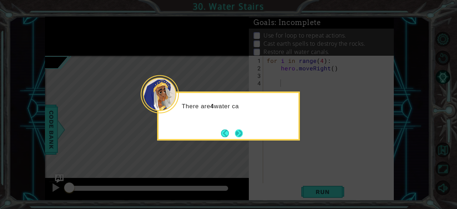
click at [241, 135] on button "Next" at bounding box center [239, 133] width 8 height 8
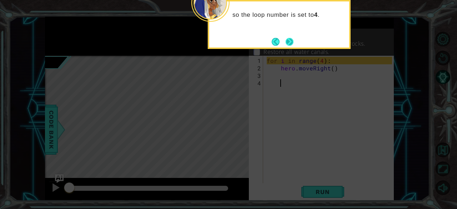
click at [283, 37] on footer at bounding box center [283, 41] width 22 height 11
click at [285, 39] on footer at bounding box center [283, 41] width 22 height 11
click at [288, 40] on button "Next" at bounding box center [290, 42] width 8 height 8
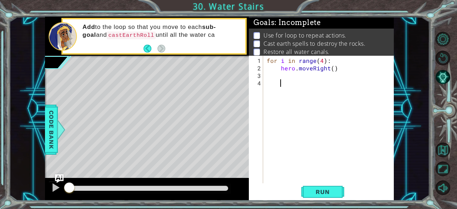
click at [283, 71] on div "for i in range ( 4 ) : hero . moveRight ( )" at bounding box center [330, 128] width 131 height 142
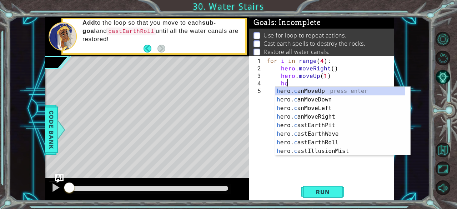
scroll to position [0, 4]
click at [349, 141] on div "h ero. c anMoveUp press enter h ero. c anMoveDown press enter h ero. c anMoveLe…" at bounding box center [340, 130] width 130 height 86
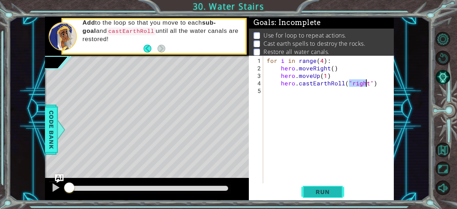
type textarea "hero.castEarthRoll("right")"
click at [334, 192] on span "Run" at bounding box center [322, 191] width 28 height 7
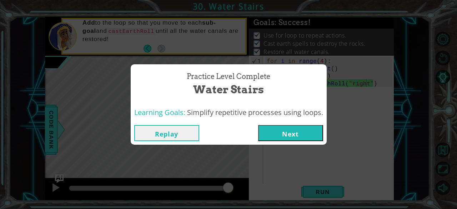
click at [309, 128] on button "Next" at bounding box center [290, 133] width 65 height 16
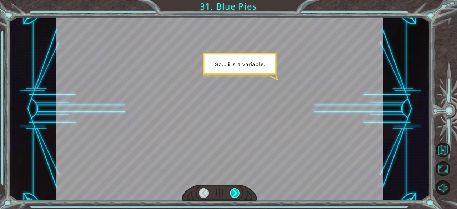
click at [233, 193] on div at bounding box center [235, 193] width 10 height 10
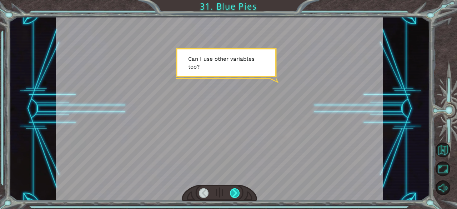
click at [233, 192] on div at bounding box center [235, 193] width 10 height 10
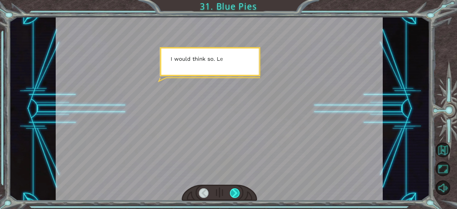
click at [232, 194] on div at bounding box center [235, 193] width 10 height 10
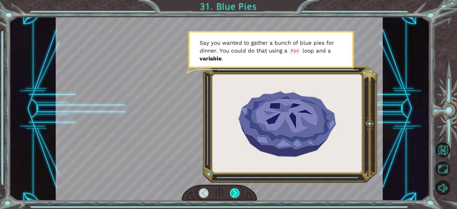
click at [232, 194] on div at bounding box center [235, 193] width 10 height 10
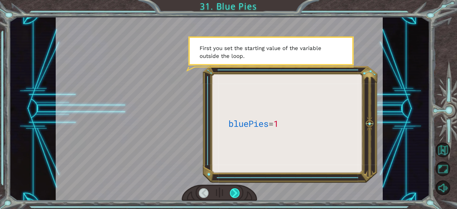
click at [233, 193] on div at bounding box center [235, 193] width 10 height 10
click at [234, 190] on div at bounding box center [235, 193] width 10 height 10
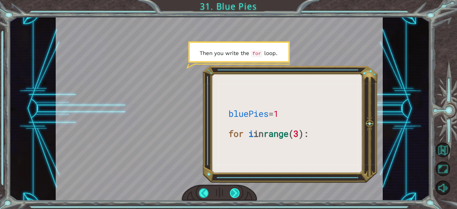
click at [234, 190] on div at bounding box center [235, 193] width 10 height 10
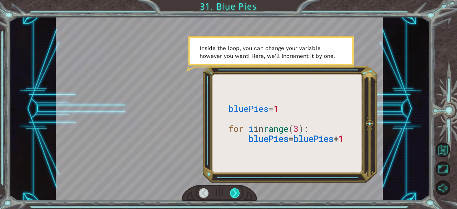
click at [234, 190] on div at bounding box center [235, 193] width 10 height 10
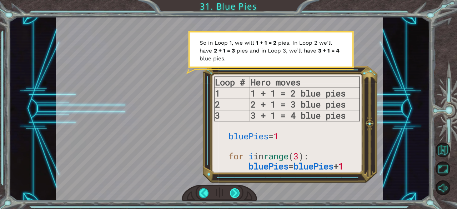
click at [234, 190] on div at bounding box center [235, 193] width 10 height 10
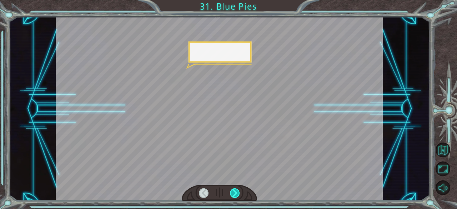
click at [234, 190] on div at bounding box center [235, 193] width 10 height 10
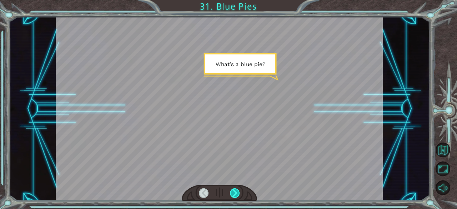
click at [234, 190] on div at bounding box center [235, 193] width 10 height 10
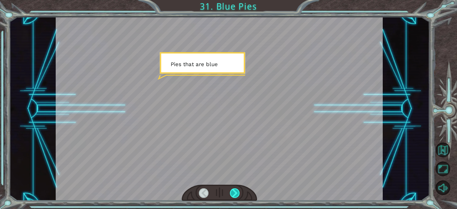
click at [234, 190] on div at bounding box center [235, 193] width 10 height 10
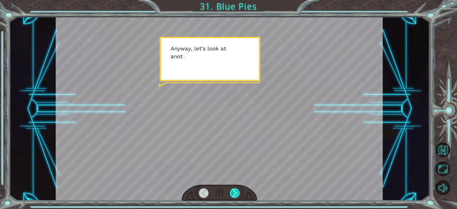
click at [234, 190] on div at bounding box center [235, 193] width 10 height 10
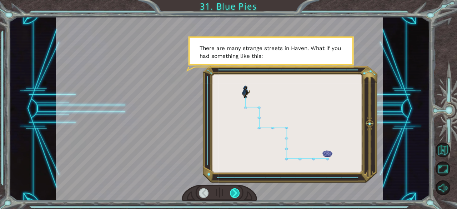
click at [234, 190] on div at bounding box center [235, 193] width 10 height 10
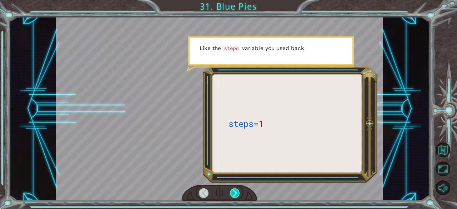
click at [234, 190] on div at bounding box center [235, 193] width 10 height 10
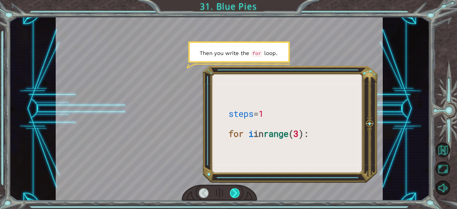
click at [234, 190] on div at bounding box center [235, 193] width 10 height 10
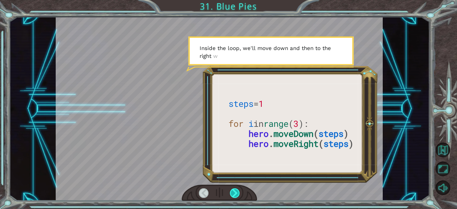
click at [234, 190] on div at bounding box center [235, 193] width 10 height 10
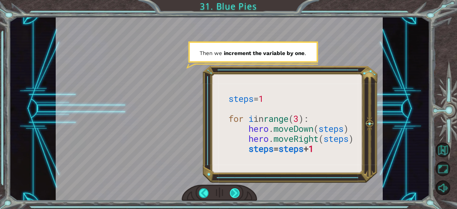
click at [233, 192] on div at bounding box center [235, 193] width 10 height 10
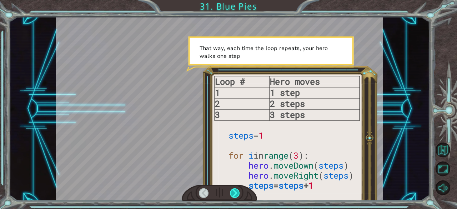
click at [233, 192] on div at bounding box center [235, 193] width 10 height 10
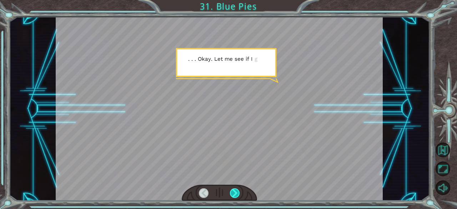
click at [233, 192] on div at bounding box center [235, 193] width 10 height 10
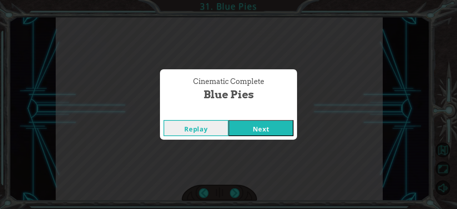
click at [236, 130] on button "Next" at bounding box center [260, 128] width 65 height 16
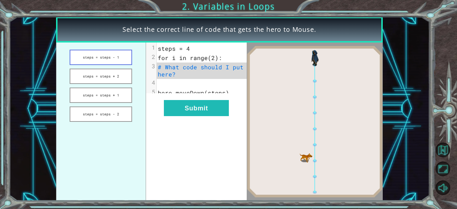
click at [117, 56] on button "steps = steps - 1" at bounding box center [101, 57] width 62 height 15
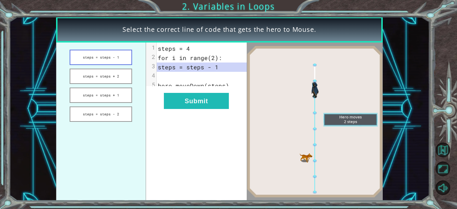
click at [124, 56] on button "steps = steps - 1" at bounding box center [101, 57] width 62 height 15
click at [119, 80] on button "steps = steps + 2" at bounding box center [101, 76] width 62 height 15
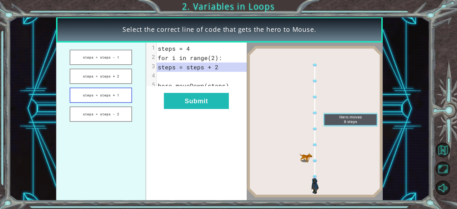
click at [116, 94] on button "steps = steps + 1" at bounding box center [101, 94] width 62 height 15
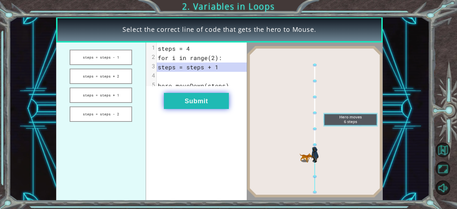
click at [199, 108] on button "Submit" at bounding box center [196, 101] width 65 height 16
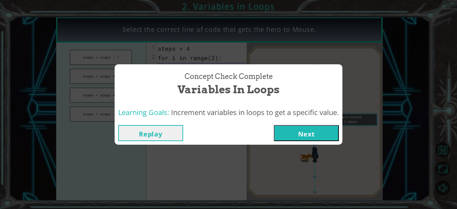
click at [296, 130] on button "Next" at bounding box center [306, 133] width 65 height 16
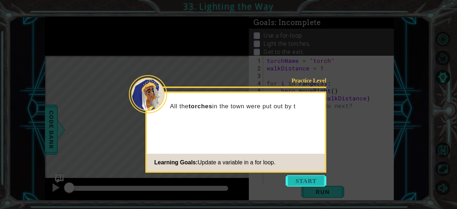
click at [309, 176] on button "Start" at bounding box center [306, 180] width 41 height 11
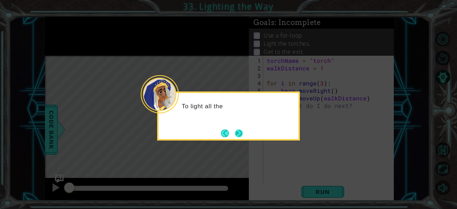
click at [235, 129] on button "Next" at bounding box center [239, 133] width 8 height 8
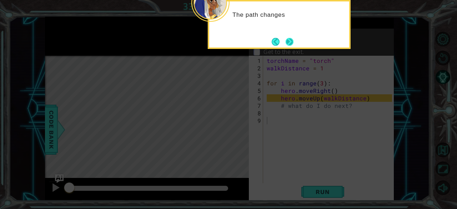
click at [291, 39] on button "Next" at bounding box center [290, 42] width 8 height 8
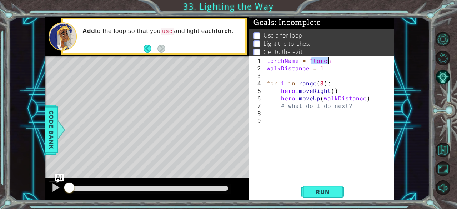
drag, startPoint x: 311, startPoint y: 60, endPoint x: 327, endPoint y: 62, distance: 16.2
click at [327, 62] on div "torchName = "torch" walkDistance = 1 for i in range ( 3 ) : hero . moveRight ( …" at bounding box center [330, 128] width 131 height 142
type textarea "torchName = "ez""
click at [324, 196] on button "Run" at bounding box center [322, 192] width 43 height 15
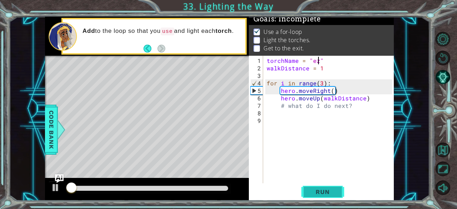
scroll to position [6, 0]
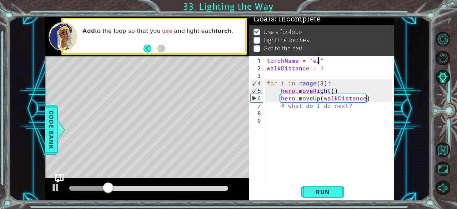
click at [294, 112] on div "torchName = "ez" walkDistance = 1 for i in range ( 3 ) : hero . moveRight ( ) h…" at bounding box center [330, 128] width 131 height 142
click at [319, 82] on div "torchName = "ez" walkDistance = 1 for i in range ( 3 ) : hero . moveRight ( ) h…" at bounding box center [330, 128] width 131 height 142
click at [323, 82] on div "torchName = "ez" walkDistance = 1 for i in range ( 3 ) : hero . moveRight ( ) h…" at bounding box center [330, 128] width 131 height 142
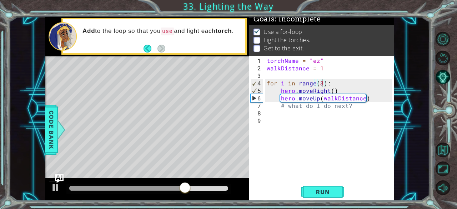
click at [322, 83] on div "torchName = "ez" walkDistance = 1 for i in range ( 3 ) : hero . moveRight ( ) h…" at bounding box center [330, 128] width 131 height 142
click at [322, 68] on div "torchName = "ez" walkDistance = 1 for i in range ( 3 ) : hero . moveRight ( ) h…" at bounding box center [330, 128] width 131 height 142
click at [319, 190] on span "Run" at bounding box center [322, 191] width 28 height 7
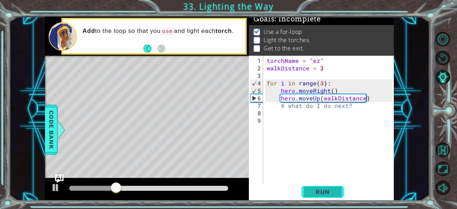
click at [321, 195] on span "Run" at bounding box center [322, 191] width 28 height 7
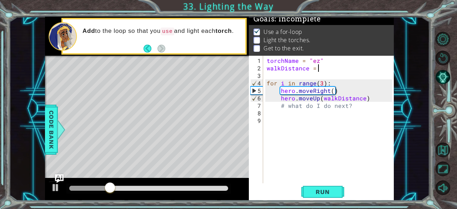
type textarea "walkDistance = 1"
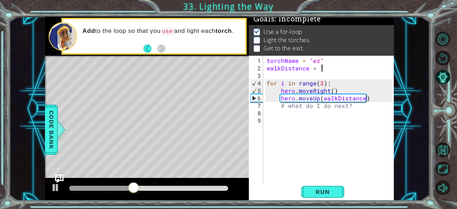
click at [310, 183] on div "torchName = "ez" walkDistance = 1 for i in range ( 3 ) : hero . moveRight ( ) h…" at bounding box center [330, 128] width 131 height 142
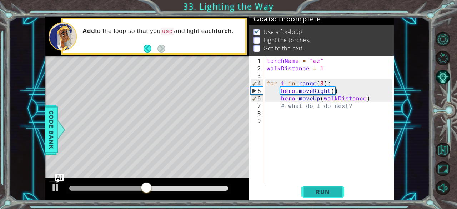
click at [314, 187] on button "Run" at bounding box center [322, 192] width 43 height 15
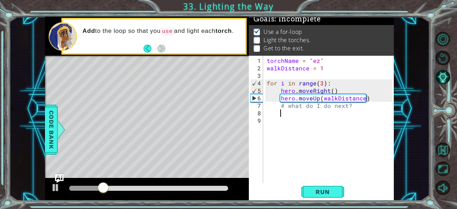
click at [288, 115] on div "torchName = "ez" walkDistance = 1 for i in range ( 3 ) : hero . moveRight ( ) h…" at bounding box center [330, 128] width 131 height 142
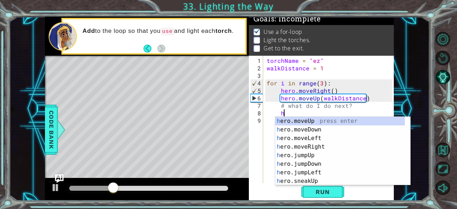
scroll to position [0, 1]
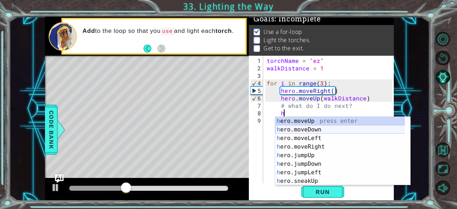
click at [296, 128] on div "h ero.moveUp press enter h ero.moveDown press enter h ero.moveLeft press enter …" at bounding box center [340, 160] width 130 height 86
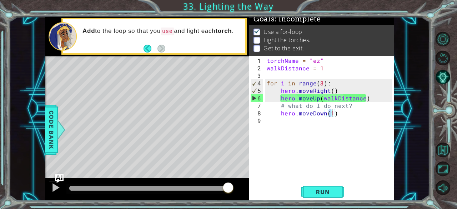
click at [321, 82] on div "torchName = "ez" walkDistance = 1 for i in range ( 3 ) : hero . moveRight ( ) h…" at bounding box center [330, 128] width 131 height 142
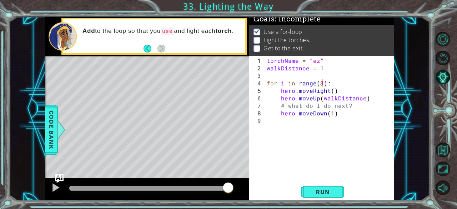
scroll to position [0, 3]
click at [281, 102] on div "torchName = "ez" walkDistance = 1 for i in range ( 3 ) : hero . moveRight ( ) h…" at bounding box center [330, 128] width 131 height 142
type textarea "# what do I do next?"
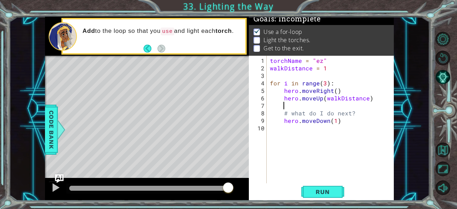
click at [291, 103] on div "torchName = "ez" walkDistance = 1 for i in range ( 3 ) : hero . moveRight ( ) h…" at bounding box center [331, 128] width 127 height 142
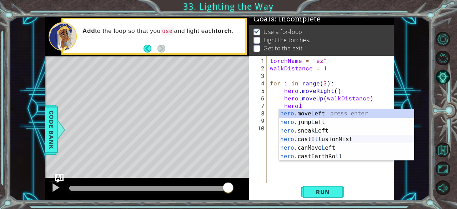
scroll to position [0, 1]
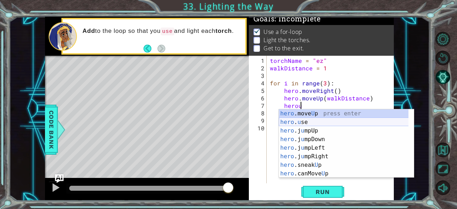
click at [294, 122] on div "hero .move U p press enter hero . u se press enter hero .j u mpUp press enter h…" at bounding box center [344, 152] width 130 height 86
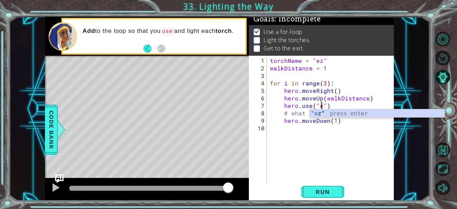
scroll to position [0, 4]
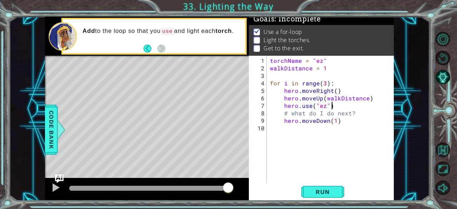
click at [346, 108] on div "torchName = "ez" walkDistance = 1 for i in range ( 3 ) : hero . moveRight ( ) h…" at bounding box center [331, 128] width 127 height 142
click at [317, 188] on span "Run" at bounding box center [322, 191] width 28 height 7
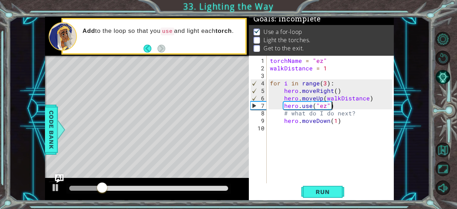
click at [321, 59] on div "torchName = "ez" walkDistance = 1 for i in range ( 3 ) : hero . moveRight ( ) h…" at bounding box center [331, 128] width 127 height 142
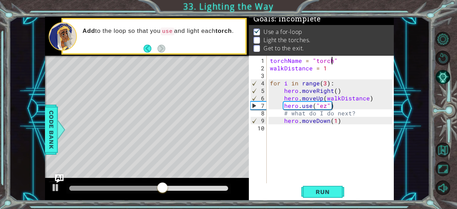
click at [323, 104] on div "torchName = "torch" walkDistance = 1 for i in range ( 3 ) : hero . moveRight ( …" at bounding box center [331, 128] width 127 height 142
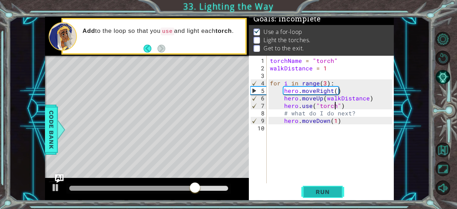
click at [321, 187] on button "Run" at bounding box center [322, 192] width 43 height 15
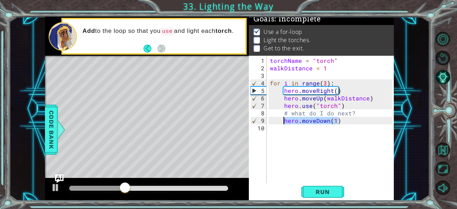
drag, startPoint x: 338, startPoint y: 121, endPoint x: 283, endPoint y: 121, distance: 55.0
click at [283, 121] on div "torchName = "torch" walkDistance = 1 for i in range ( 3 ) : hero . moveRight ( …" at bounding box center [331, 128] width 127 height 142
type textarea "hero.moveDown(1)"
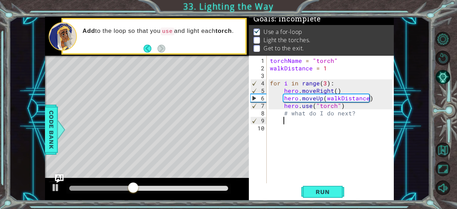
scroll to position [0, 0]
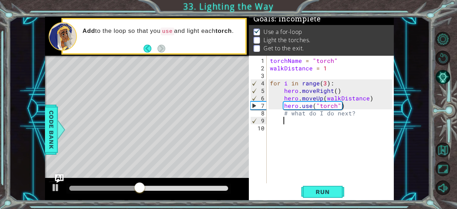
click at [284, 111] on div "torchName = "torch" walkDistance = 1 for i in range ( 3 ) : hero . moveRight ( …" at bounding box center [331, 128] width 127 height 142
type textarea "# what do I do next?"
click at [287, 112] on div "torchName = "torch" walkDistance = 1 for i in range ( 3 ) : hero . moveRight ( …" at bounding box center [331, 128] width 127 height 142
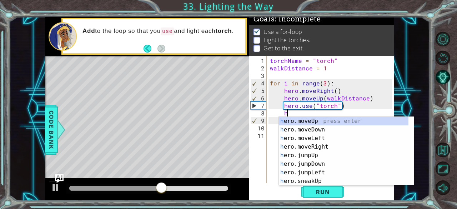
scroll to position [0, 1]
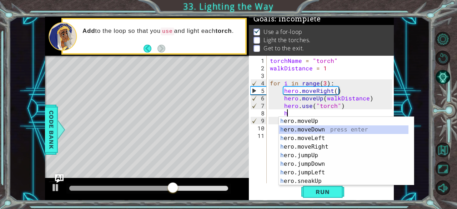
click at [296, 127] on div "h ero.moveUp press enter h ero.moveDown press enter h ero.moveLeft press enter …" at bounding box center [346, 160] width 135 height 86
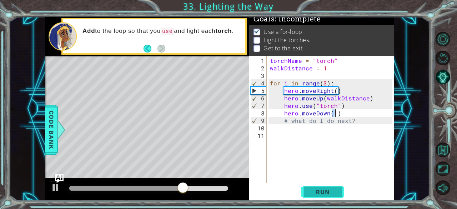
type textarea "hero.moveDown(1)"
click at [327, 192] on span "Run" at bounding box center [322, 191] width 28 height 7
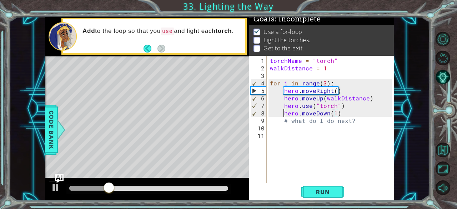
click at [283, 113] on div "torchName = "torch" walkDistance = 1 for i in range ( 3 ) : hero . moveRight ( …" at bounding box center [331, 128] width 127 height 142
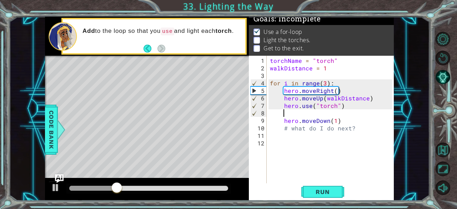
click at [285, 111] on div "torchName = "torch" walkDistance = 1 for i in range ( 3 ) : hero . moveRight ( …" at bounding box center [331, 128] width 127 height 142
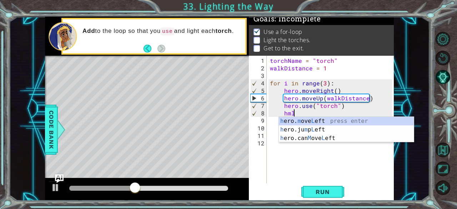
scroll to position [0, 1]
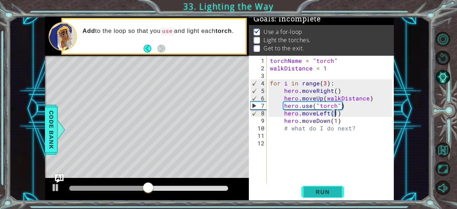
type textarea "hero.moveLeft(1)"
click at [326, 198] on button "Run" at bounding box center [322, 192] width 43 height 15
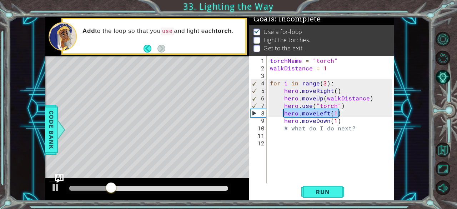
drag, startPoint x: 338, startPoint y: 113, endPoint x: 284, endPoint y: 112, distance: 53.6
click at [284, 112] on div "torchName = "torch" walkDistance = 1 for i in range ( 3 ) : hero . moveRight ( …" at bounding box center [331, 128] width 127 height 142
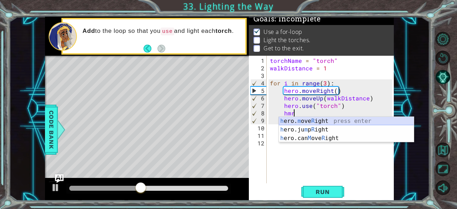
click at [296, 120] on div "h ero. m ove R ight press enter h ero.ju m p R ight press enter h ero.can M ove…" at bounding box center [346, 138] width 135 height 43
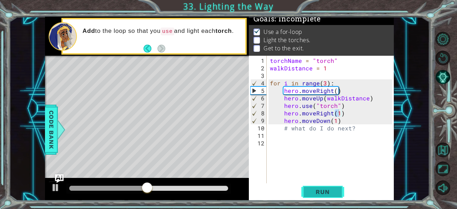
click at [321, 186] on button "Run" at bounding box center [322, 192] width 43 height 15
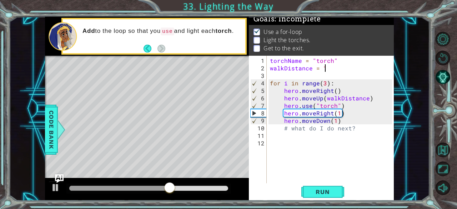
click at [324, 67] on div "torchName = "torch" walkDistance = 1 for i in range ( 3 ) : hero . moveRight ( …" at bounding box center [331, 128] width 127 height 142
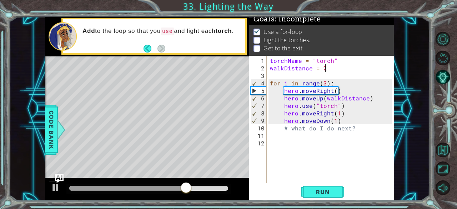
scroll to position [0, 3]
click at [331, 187] on button "Run" at bounding box center [322, 192] width 43 height 15
click at [335, 120] on div "torchName = "torch" walkDistance = 2 for i in range ( 3 ) : hero . moveRight ( …" at bounding box center [331, 128] width 127 height 142
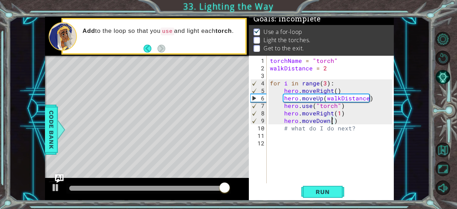
scroll to position [0, 4]
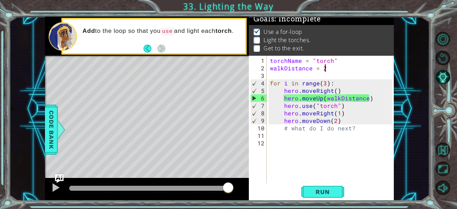
click at [325, 70] on div "torchName = "torch" walkDistance = 2 for i in range ( 3 ) : hero . moveRight ( …" at bounding box center [331, 128] width 127 height 142
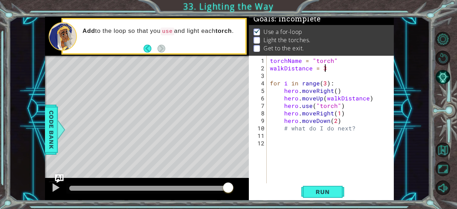
scroll to position [0, 3]
click at [318, 188] on span "Run" at bounding box center [322, 191] width 28 height 7
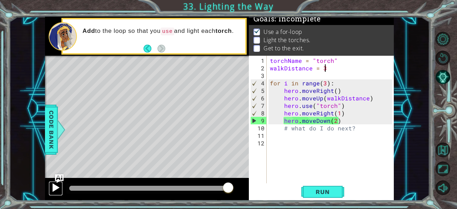
click at [56, 190] on div at bounding box center [55, 187] width 9 height 9
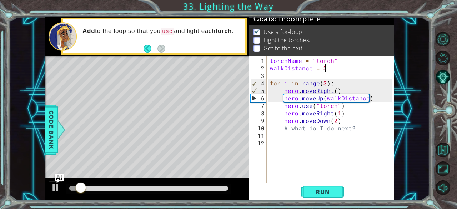
click at [152, 187] on div at bounding box center [148, 188] width 159 height 5
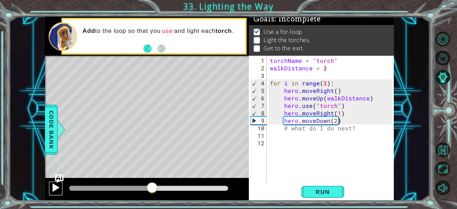
click at [49, 183] on button at bounding box center [56, 188] width 14 height 15
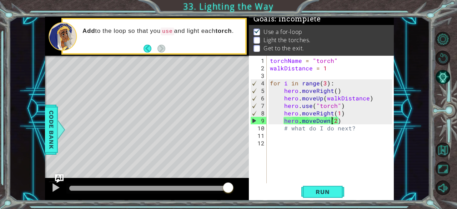
click at [333, 122] on div "torchName = "torch" walkDistance = 1 for i in range ( 3 ) : hero . moveRight ( …" at bounding box center [331, 128] width 127 height 142
click at [336, 120] on div "torchName = "torch" walkDistance = 1 for i in range ( 3 ) : hero . moveRight ( …" at bounding box center [331, 128] width 127 height 142
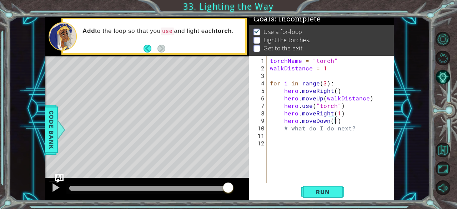
scroll to position [0, 4]
click at [279, 128] on div "torchName = "torch" walkDistance = 1 for i in range ( 3 ) : hero . moveRight ( …" at bounding box center [331, 128] width 127 height 142
type textarea "# what do I do next?"
click at [283, 128] on div "torchName = "torch" walkDistance = 1 for i in range ( 3 ) : hero . moveRight ( …" at bounding box center [331, 128] width 127 height 142
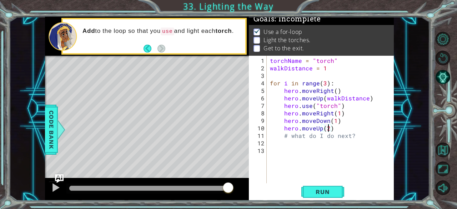
scroll to position [0, 3]
click at [311, 192] on span "Run" at bounding box center [322, 191] width 28 height 7
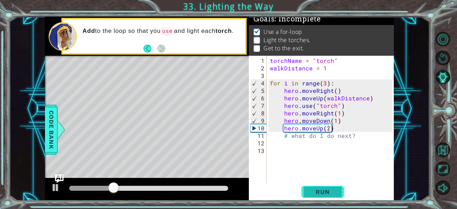
click at [311, 192] on span "Run" at bounding box center [322, 191] width 28 height 7
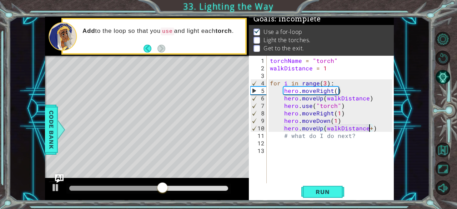
scroll to position [0, 6]
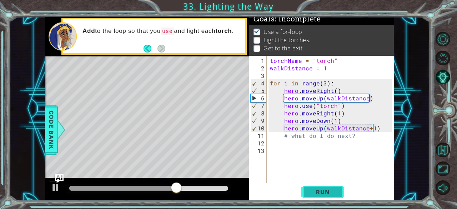
type textarea "hero.moveUp(walkDistance+1)"
click at [328, 191] on span "Run" at bounding box center [322, 191] width 28 height 7
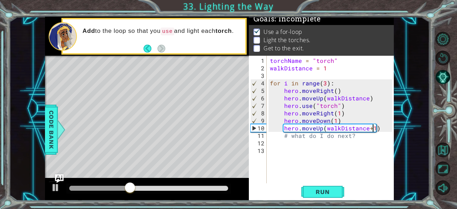
click at [282, 130] on div "torchName = "torch" walkDistance = 1 for i in range ( 3 ) : hero . moveRight ( …" at bounding box center [331, 128] width 127 height 142
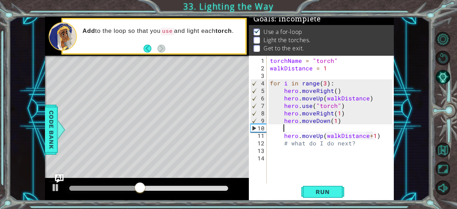
click at [283, 126] on div "torchName = "torch" walkDistance = 1 for i in range ( 3 ) : hero . moveRight ( …" at bounding box center [331, 128] width 127 height 142
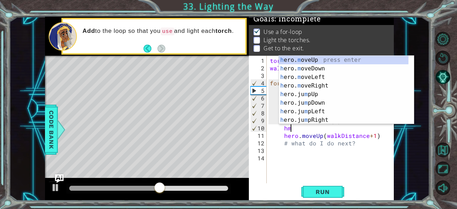
scroll to position [0, 1]
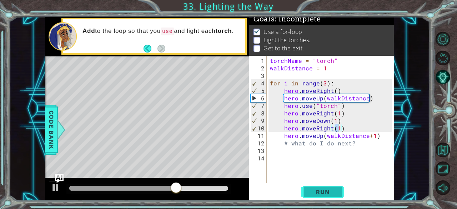
click at [316, 192] on span "Run" at bounding box center [322, 191] width 28 height 7
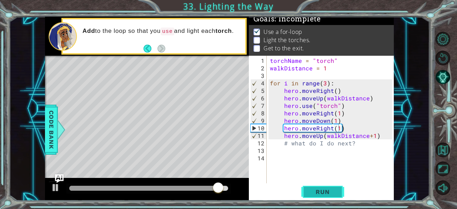
click at [316, 191] on span "Run" at bounding box center [322, 191] width 28 height 7
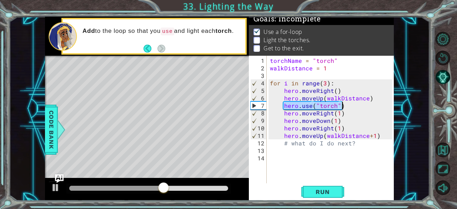
drag, startPoint x: 284, startPoint y: 105, endPoint x: 343, endPoint y: 106, distance: 58.5
click at [343, 106] on div "torchName = "torch" walkDistance = 1 for i in range ( 3 ) : hero . moveRight ( …" at bounding box center [331, 128] width 127 height 142
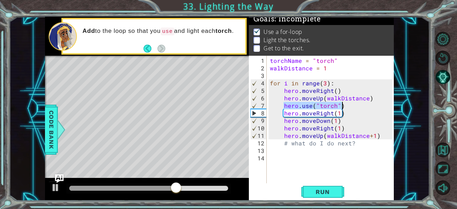
click at [285, 143] on div "torchName = "torch" walkDistance = 1 for i in range ( 3 ) : hero . moveRight ( …" at bounding box center [331, 128] width 127 height 142
type textarea "# what do I do next?"
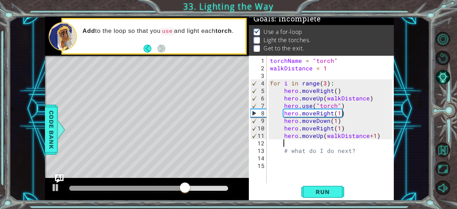
click at [286, 142] on div "torchName = "torch" walkDistance = 1 for i in range ( 3 ) : hero . moveRight ( …" at bounding box center [331, 128] width 127 height 142
paste textarea "hero.use("torch")"
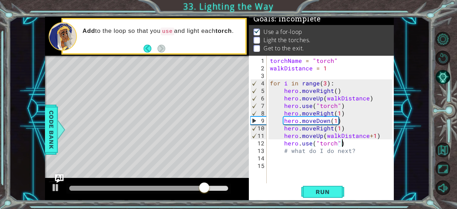
click at [328, 184] on div "hero.use("torch") 1 2 3 4 5 6 7 8 9 10 11 12 13 14 15 torchName = "torch" walkD…" at bounding box center [321, 128] width 145 height 145
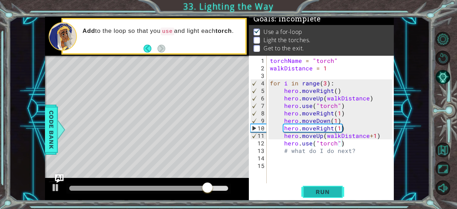
click at [328, 187] on button "Run" at bounding box center [322, 192] width 43 height 15
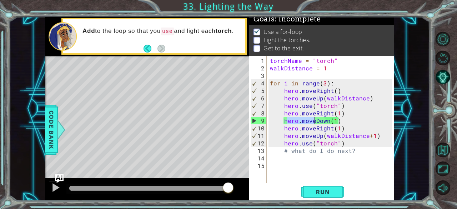
drag, startPoint x: 286, startPoint y: 122, endPoint x: 313, endPoint y: 119, distance: 27.3
click at [313, 119] on div "torchName = "torch" walkDistance = 1 for i in range ( 3 ) : hero . moveRight ( …" at bounding box center [331, 128] width 127 height 142
click at [273, 118] on div "torchName = "torch" walkDistance = 1 for i in range ( 3 ) : hero . moveRight ( …" at bounding box center [331, 128] width 127 height 142
drag, startPoint x: 282, startPoint y: 119, endPoint x: 339, endPoint y: 121, distance: 57.1
click at [339, 121] on div "torchName = "torch" walkDistance = 1 for i in range ( 3 ) : hero . moveRight ( …" at bounding box center [331, 128] width 127 height 142
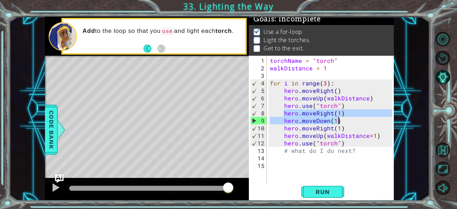
drag, startPoint x: 284, startPoint y: 111, endPoint x: 340, endPoint y: 120, distance: 56.7
click at [340, 120] on div "torchName = "torch" walkDistance = 1 for i in range ( 3 ) : hero . moveRight ( …" at bounding box center [331, 128] width 127 height 142
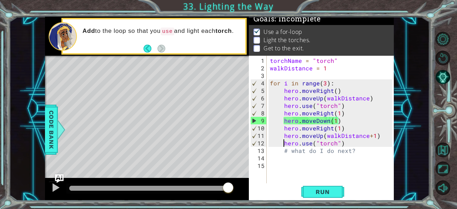
click at [283, 145] on div "torchName = "torch" walkDistance = 1 for i in range ( 3 ) : hero . moveRight ( …" at bounding box center [331, 128] width 127 height 142
click at [343, 143] on div "torchName = "torch" walkDistance = 1 for i in range ( 3 ) : hero . moveRight ( …" at bounding box center [331, 128] width 127 height 142
paste textarea "moveDown(1"
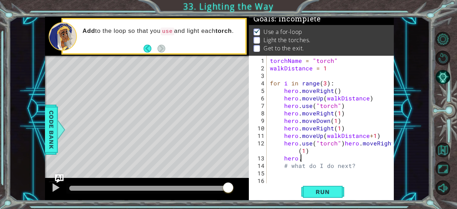
type textarea "hero"
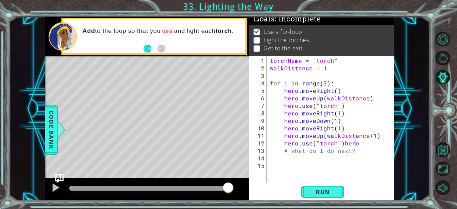
type textarea "hero.use("torch")"
paste textarea "hero.moveDown(1)"
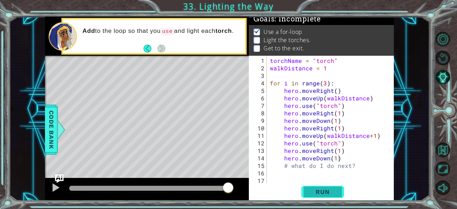
click at [332, 188] on span "Run" at bounding box center [322, 191] width 28 height 7
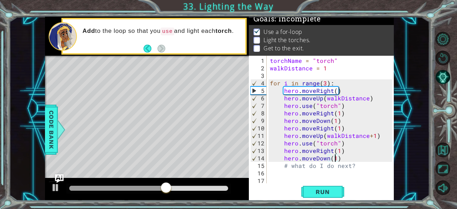
click at [335, 158] on div "torchName = "torch" walkDistance = 1 for i in range ( 3 ) : hero . moveRight ( …" at bounding box center [331, 128] width 127 height 142
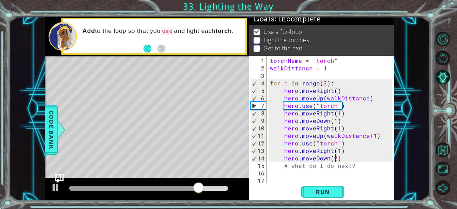
scroll to position [0, 4]
click at [283, 164] on div "torchName = "torch" walkDistance = 1 for i in range ( 3 ) : hero . moveRight ( …" at bounding box center [331, 128] width 127 height 142
type textarea "# what do I do next?"
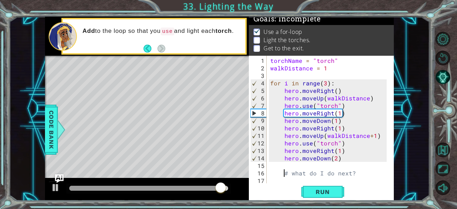
click at [284, 167] on div "torchName = "torch" walkDistance = 1 for i in range ( 3 ) : hero . moveRight ( …" at bounding box center [330, 128] width 122 height 142
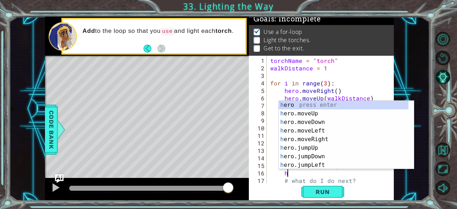
scroll to position [0, 4]
type textarea "hero.moveRight(1)hmu"
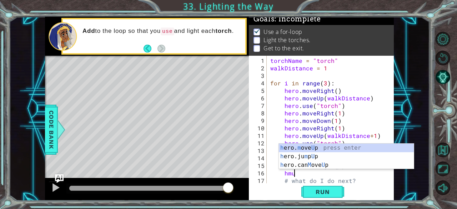
scroll to position [0, 5]
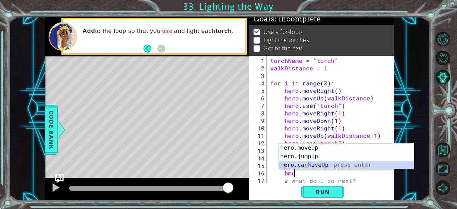
click at [345, 165] on div "h ero. m ove U p press enter h ero.ju m p U p press enter h ero.can M ove U p p…" at bounding box center [346, 164] width 135 height 43
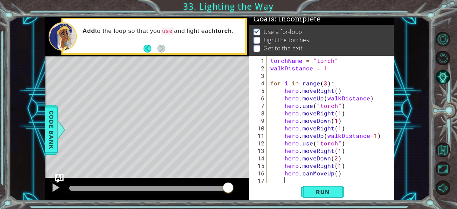
scroll to position [0, 0]
click at [311, 173] on div "torchName = "torch" walkDistance = 1 for i in range ( 3 ) : hero . moveRight ( …" at bounding box center [330, 128] width 122 height 142
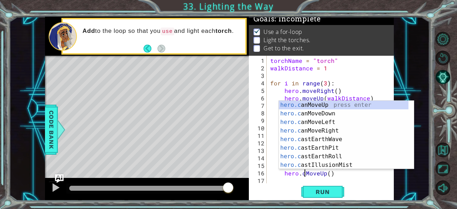
type textarea "hero.MoveUp()"
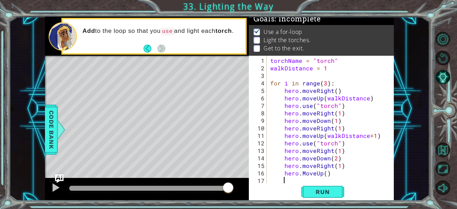
click at [344, 177] on div "torchName = "torch" walkDistance = 1 for i in range ( 3 ) : hero . moveRight ( …" at bounding box center [330, 128] width 122 height 142
click at [322, 172] on div "torchName = "torch" walkDistance = 1 for i in range ( 3 ) : hero . moveRight ( …" at bounding box center [330, 128] width 122 height 142
click at [325, 172] on div "torchName = "torch" walkDistance = 1 for i in range ( 3 ) : hero . moveRight ( …" at bounding box center [330, 128] width 122 height 142
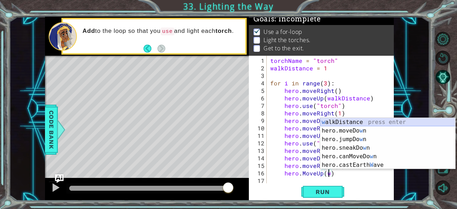
click at [364, 120] on div "w alkDistance press enter hero.moveDo w n press enter hero.jumpDo w n press ent…" at bounding box center [387, 152] width 135 height 69
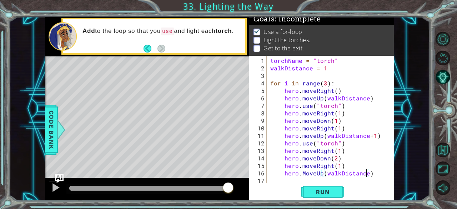
scroll to position [0, 6]
drag, startPoint x: 283, startPoint y: 144, endPoint x: 342, endPoint y: 142, distance: 58.9
click at [342, 142] on div "torchName = "torch" walkDistance = 1 for i in range ( 3 ) : hero . moveRight ( …" at bounding box center [330, 128] width 122 height 142
type textarea "hero.use("torch")"
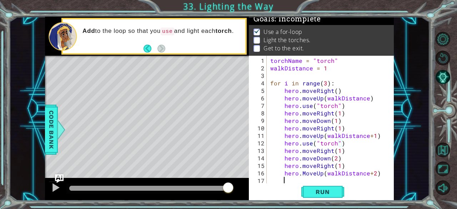
click at [289, 176] on div "torchName = "torch" walkDistance = 1 for i in range ( 3 ) : hero . moveRight ( …" at bounding box center [330, 128] width 122 height 142
paste textarea "hero.use("torch")"
type textarea "hero.use("torch")"
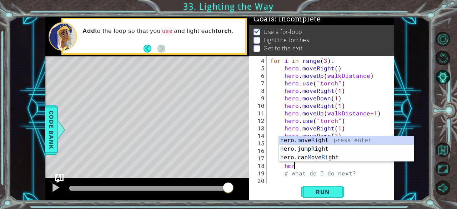
scroll to position [0, 1]
type textarea "hero.moveRight(1)"
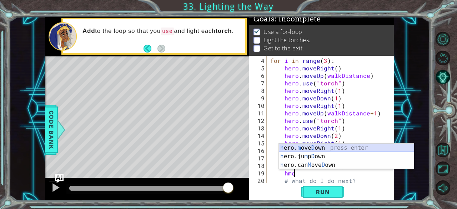
click at [324, 147] on div "h ero. m ove D own press enter h ero.ju m p D own press enter h ero.can M ove D…" at bounding box center [346, 164] width 135 height 43
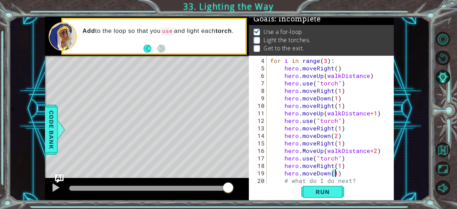
scroll to position [0, 4]
click at [314, 189] on span "Run" at bounding box center [322, 191] width 28 height 7
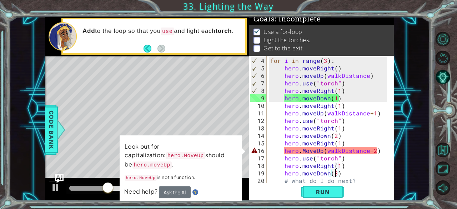
click at [302, 150] on div "for i in range ( 3 ) : hero . moveRight ( ) hero . moveUp ( walkDistance ) hero…" at bounding box center [330, 120] width 122 height 142
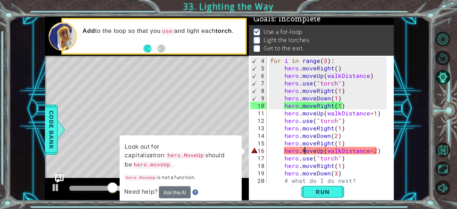
click at [303, 150] on div "for i in range ( 3 ) : hero . moveRight ( ) hero . moveUp ( walkDistance ) hero…" at bounding box center [330, 120] width 122 height 142
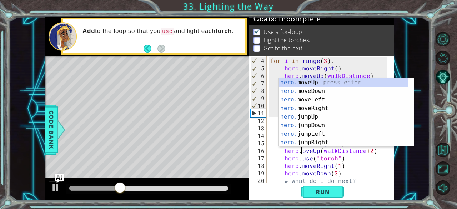
scroll to position [0, 2]
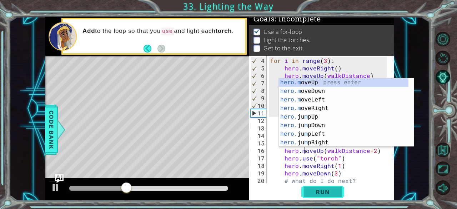
type textarea "hero.moveUp(walkDistance+2)"
click at [307, 190] on button "Run" at bounding box center [322, 192] width 43 height 15
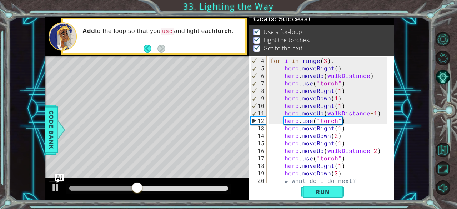
click at [205, 187] on div at bounding box center [148, 188] width 159 height 5
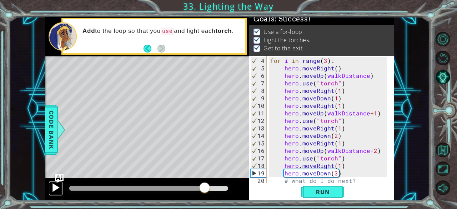
click at [56, 183] on div at bounding box center [55, 187] width 9 height 9
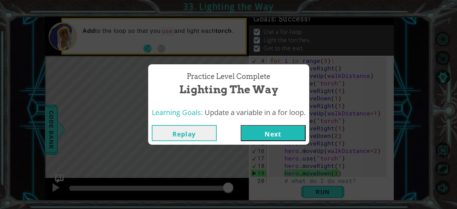
click at [255, 130] on button "Next" at bounding box center [273, 133] width 65 height 16
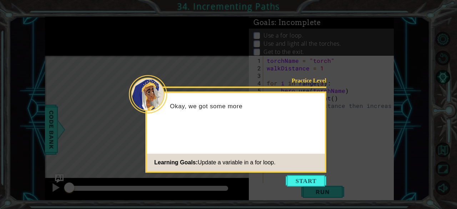
click at [310, 174] on icon at bounding box center [228, 104] width 457 height 209
click at [310, 180] on button "Start" at bounding box center [306, 180] width 41 height 11
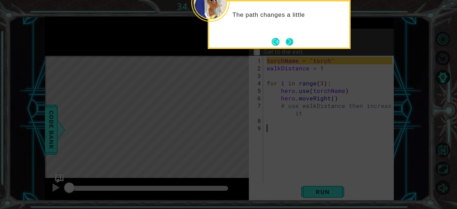
click at [289, 41] on button "Next" at bounding box center [290, 42] width 8 height 8
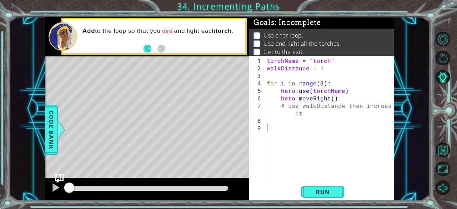
scroll to position [13, 0]
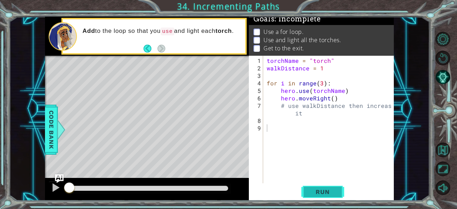
click at [316, 189] on span "Run" at bounding box center [322, 191] width 28 height 7
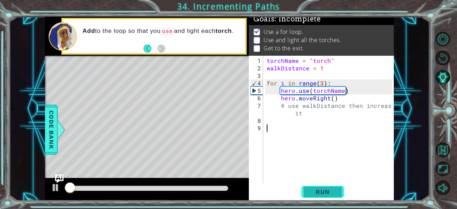
scroll to position [6, 0]
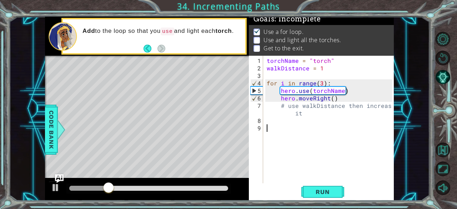
click at [277, 105] on div "torchName = "torch" walkDistance = 1 for i in range ( 3 ) : hero . use ( torchN…" at bounding box center [330, 128] width 131 height 142
type textarea "# use walkDistance then increase it"
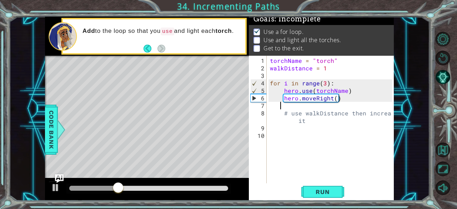
click at [283, 106] on div "torchName = "torch" walkDistance = 1 for i in range ( 3 ) : hero . use ( torchN…" at bounding box center [331, 128] width 127 height 142
type textarea "# use walkDistance then increase it"
drag, startPoint x: 294, startPoint y: 109, endPoint x: 293, endPoint y: 105, distance: 4.6
click at [293, 105] on div "torchName = "torch" walkDistance = 1 for i in range ( 3 ) : hero . use ( torchN…" at bounding box center [331, 128] width 127 height 142
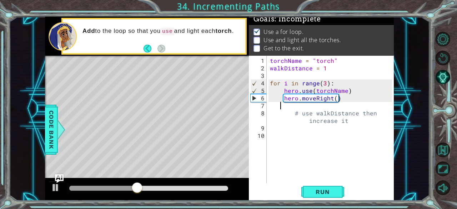
click at [296, 106] on div "torchName = "torch" walkDistance = 1 for i in range ( 3 ) : hero . use ( torchN…" at bounding box center [331, 128] width 127 height 142
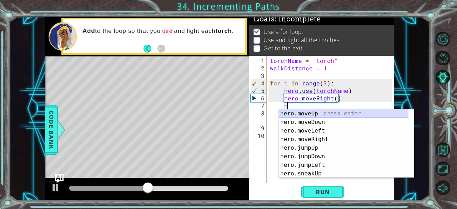
click at [297, 112] on div "h ero.moveUp press enter h ero.moveDown press enter h ero.moveLeft press enter …" at bounding box center [344, 152] width 130 height 86
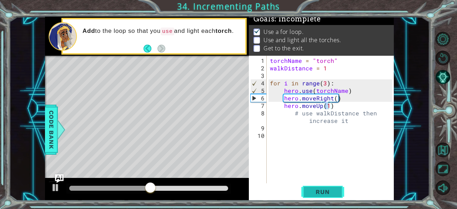
click at [326, 198] on button "Run" at bounding box center [322, 192] width 43 height 15
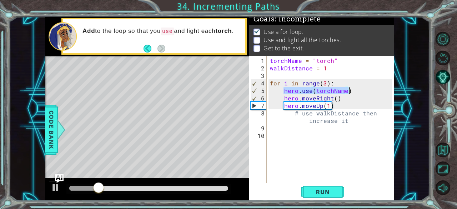
drag, startPoint x: 284, startPoint y: 90, endPoint x: 352, endPoint y: 90, distance: 68.2
click at [352, 90] on div "torchName = "torch" walkDistance = 1 for i in range ( 3 ) : hero . use ( torchN…" at bounding box center [331, 128] width 127 height 142
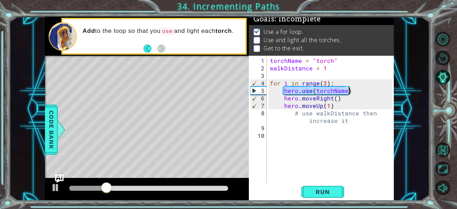
click at [334, 106] on div "torchName = "torch" walkDistance = 1 for i in range ( 3 ) : hero . use ( torchN…" at bounding box center [331, 128] width 127 height 142
type textarea "hero.moveUp(1)"
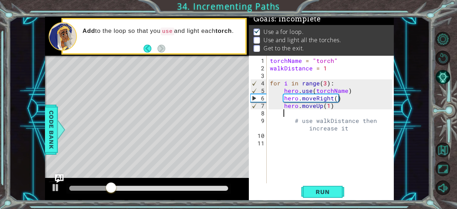
paste textarea "hero.use(torchName)"
type textarea "hero.use(torchName)"
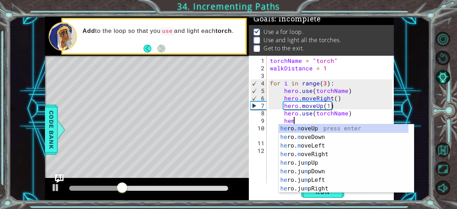
scroll to position [0, 1]
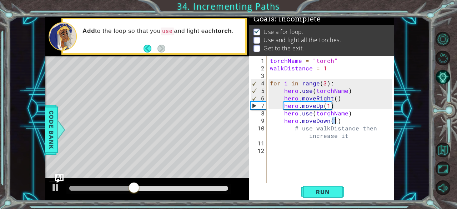
type textarea "hero.moveDown(2)"
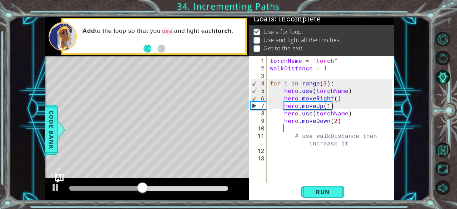
scroll to position [0, 0]
drag, startPoint x: 282, startPoint y: 90, endPoint x: 353, endPoint y: 91, distance: 71.4
click at [353, 91] on div "torchName = "torch" walkDistance = 1 for i in range ( 3 ) : hero . use ( torchN…" at bounding box center [331, 128] width 127 height 142
type textarea "hero.use(torchName)"
click at [306, 128] on div "torchName = "torch" walkDistance = 1 for i in range ( 3 ) : hero . use ( torchN…" at bounding box center [331, 128] width 127 height 142
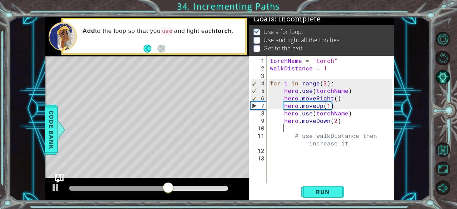
paste textarea "hero.use(torchName)"
type textarea "hero.use(torchName)"
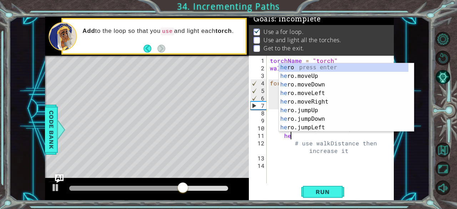
scroll to position [0, 1]
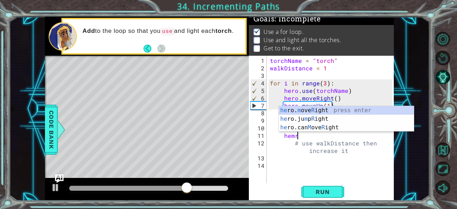
type textarea "hero.moveRight(1)"
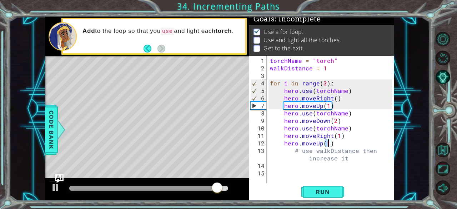
type textarea "hero.moveUp(3)"
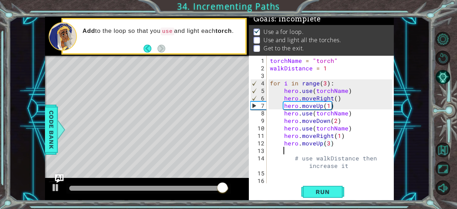
scroll to position [0, 0]
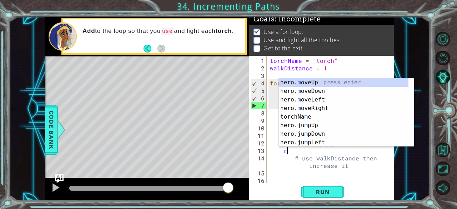
type textarea "m"
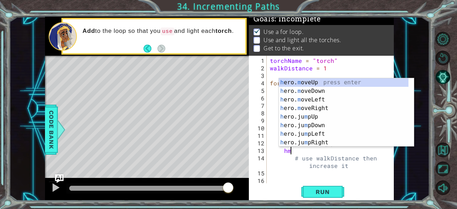
scroll to position [0, 1]
type textarea "h"
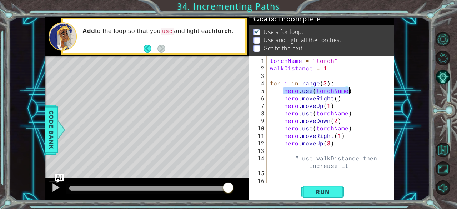
drag, startPoint x: 283, startPoint y: 90, endPoint x: 346, endPoint y: 90, distance: 62.1
click at [346, 90] on div "torchName = "torch" walkDistance = 1 for i in range ( 3 ) : hero . use ( torchN…" at bounding box center [331, 128] width 127 height 142
type textarea "hero.use(torchName)"
click at [351, 93] on div "torchName = "torch" walkDistance = 1 for i in range ( 3 ) : hero . use ( torchN…" at bounding box center [331, 128] width 127 height 142
click at [325, 151] on div "torchName = "torch" walkDistance = 1 for i in range ( 3 ) : hero . use ( torchN…" at bounding box center [331, 128] width 127 height 142
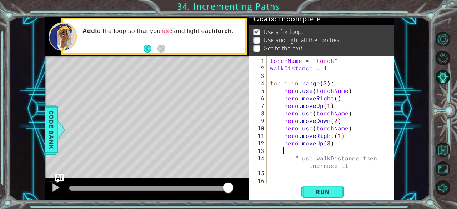
paste textarea "hero.use(torchName)"
type textarea "hero.use(torchName)"
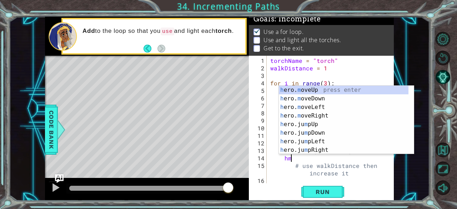
scroll to position [0, 1]
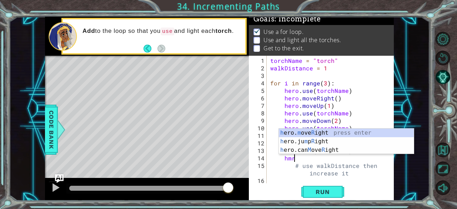
type textarea "hero.moveRight(1)"
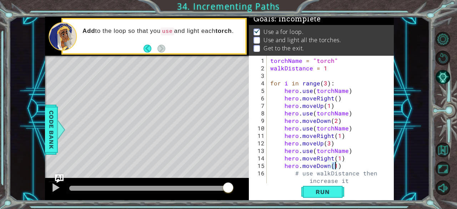
type textarea "hero.moveDown(4)"
paste textarea "hero.use(torchName)"
type textarea "hero.use(torchName)"
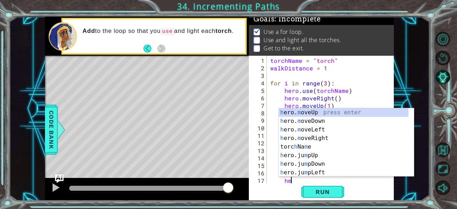
scroll to position [0, 1]
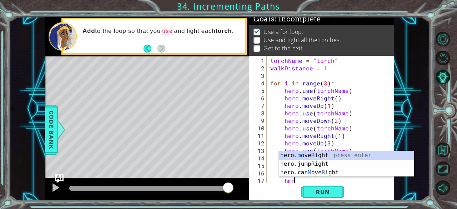
type textarea "hero.moveRight(1)"
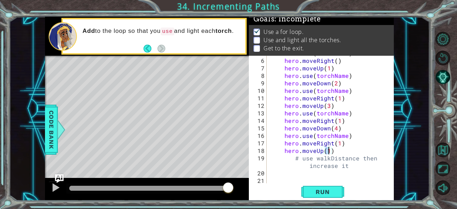
type textarea "hero.moveUp(5)"
paste textarea "hero.use(torchName)"
type textarea "hero.use(torchName)"
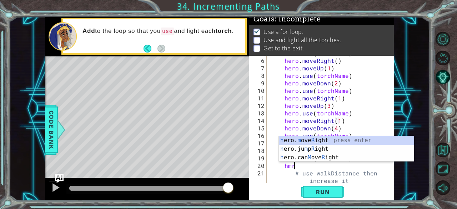
scroll to position [0, 1]
type textarea "hero.moveRight(1)"
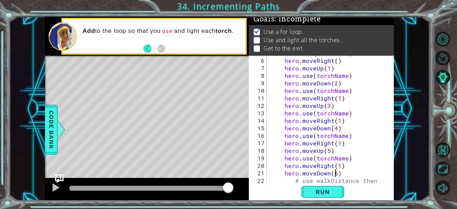
scroll to position [0, 4]
click at [306, 190] on button "Run" at bounding box center [322, 192] width 43 height 15
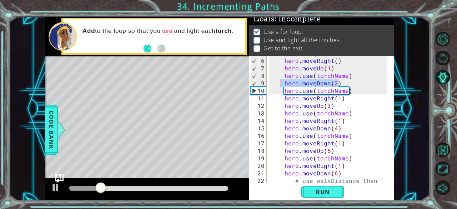
drag, startPoint x: 340, startPoint y: 82, endPoint x: 281, endPoint y: 83, distance: 58.9
click at [281, 83] on div "hero . use ( torchName ) hero . moveRight ( ) hero . moveUp ( 1 ) hero . use ( …" at bounding box center [330, 124] width 122 height 150
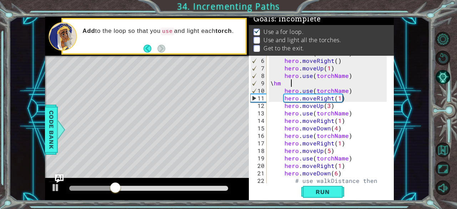
type textarea "\"
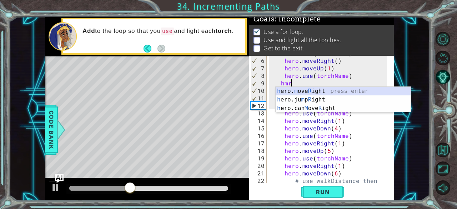
click at [307, 88] on div "h ero. m ove R ight press enter h ero.ju m p R ight press enter h ero.can M ove…" at bounding box center [343, 108] width 135 height 43
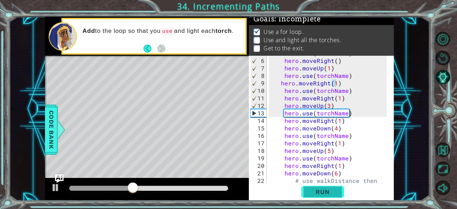
click at [316, 191] on span "Run" at bounding box center [322, 191] width 28 height 7
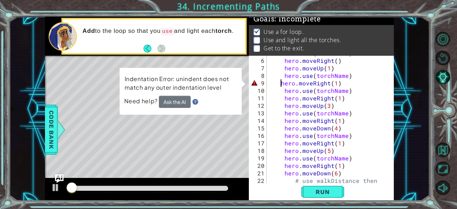
click at [280, 82] on div "hero . use ( torchName ) hero . moveRight ( ) hero . moveUp ( 1 ) hero . use ( …" at bounding box center [330, 124] width 122 height 150
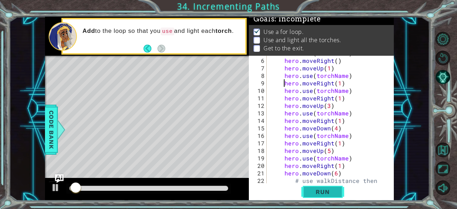
click at [316, 192] on span "Run" at bounding box center [322, 191] width 28 height 7
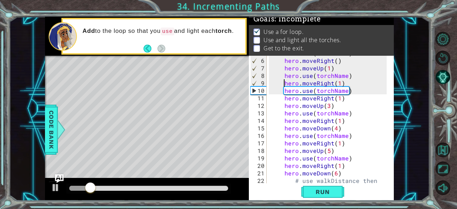
click at [285, 89] on div "hero . use ( torchName ) hero . moveRight ( ) hero . moveUp ( 1 ) hero . use ( …" at bounding box center [330, 124] width 122 height 150
type textarea "hero.use(torchName)"
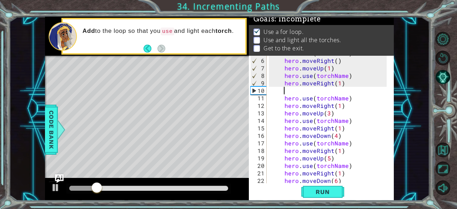
click at [301, 91] on div "hero . use ( torchName ) hero . moveRight ( ) hero . moveUp ( 1 ) hero . use ( …" at bounding box center [330, 120] width 122 height 142
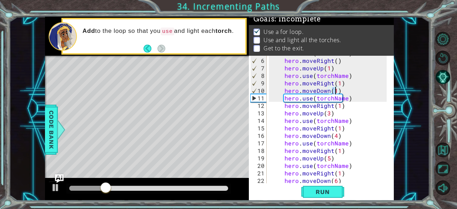
scroll to position [0, 4]
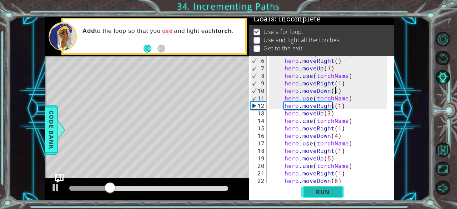
type textarea "hero.moveDown(2)"
click at [310, 185] on button "Run" at bounding box center [322, 192] width 43 height 15
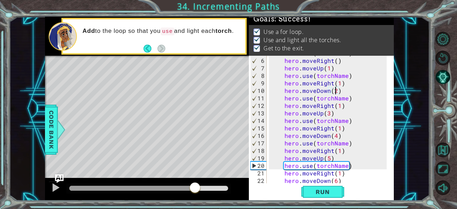
click at [195, 187] on div at bounding box center [148, 188] width 159 height 5
click at [58, 186] on div at bounding box center [55, 187] width 9 height 9
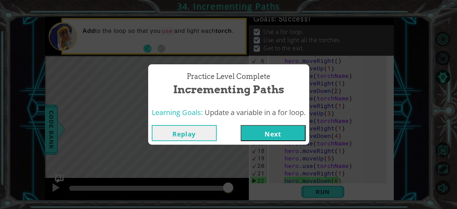
click at [250, 133] on button "Next" at bounding box center [273, 133] width 65 height 16
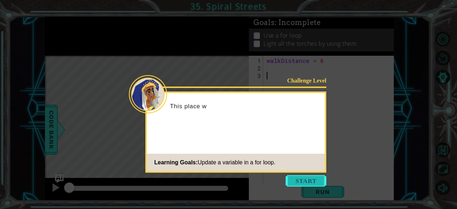
click at [311, 180] on button "Start" at bounding box center [306, 180] width 41 height 11
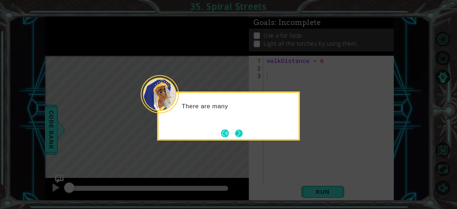
click at [238, 132] on button "Next" at bounding box center [239, 133] width 8 height 8
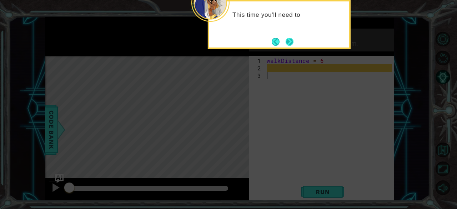
click at [286, 45] on button "Next" at bounding box center [290, 42] width 8 height 8
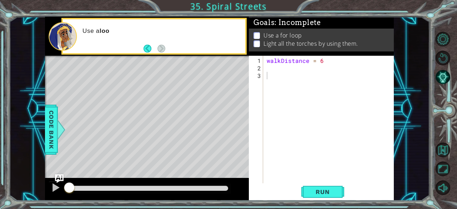
drag, startPoint x: 284, startPoint y: 45, endPoint x: 435, endPoint y: 128, distance: 171.9
click at [435, 128] on div "1 ההההההההההההההההההההההההההההההההההההההההההההההההההההההההההההההההההההההההההההה…" at bounding box center [228, 104] width 457 height 209
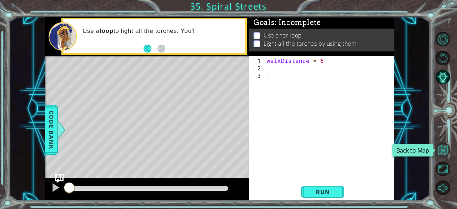
click at [444, 147] on button "Back to Map" at bounding box center [442, 149] width 15 height 15
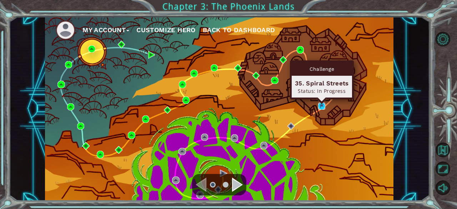
click at [321, 106] on img at bounding box center [321, 105] width 7 height 7
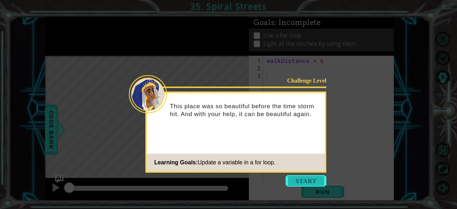
click at [309, 179] on button "Start" at bounding box center [306, 180] width 41 height 11
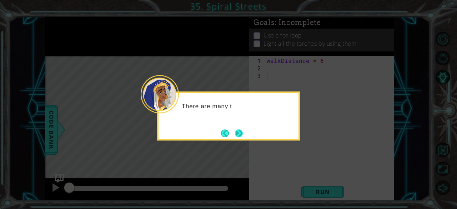
click at [240, 135] on button "Next" at bounding box center [239, 133] width 8 height 8
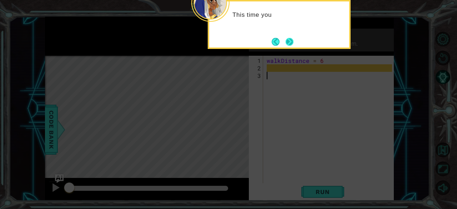
click at [288, 41] on button "Next" at bounding box center [290, 42] width 8 height 8
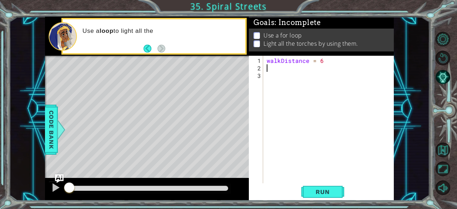
click at [295, 68] on div "walkDistance = 6" at bounding box center [330, 128] width 131 height 142
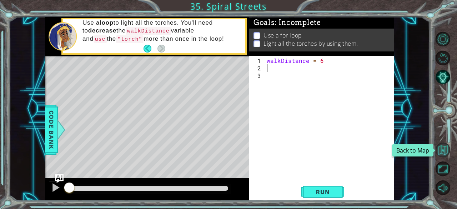
click at [441, 149] on button "Back to Map" at bounding box center [442, 149] width 15 height 15
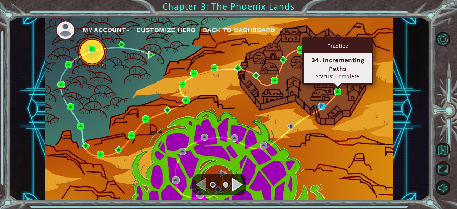
click at [338, 85] on div "Practice 34. Incrementing Paths Status: Complete" at bounding box center [337, 60] width 71 height 47
click at [337, 90] on img at bounding box center [337, 91] width 7 height 7
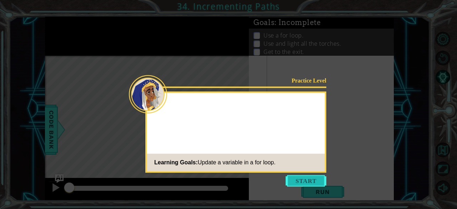
click at [292, 184] on button "Start" at bounding box center [306, 180] width 41 height 11
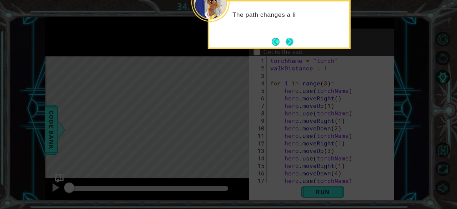
click at [291, 38] on button "Next" at bounding box center [290, 42] width 8 height 8
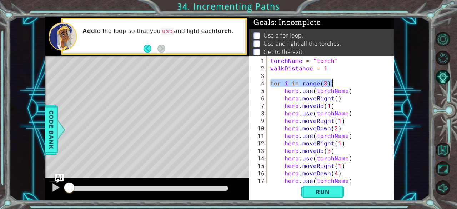
drag, startPoint x: 270, startPoint y: 82, endPoint x: 338, endPoint y: 85, distance: 67.5
click at [338, 85] on div "torchName = "torch" walkDistance = 1 for i in range ( 3 ) : hero . use ( torchN…" at bounding box center [330, 128] width 122 height 142
type textarea "for i in range(3):"
click at [447, 146] on button "Back to Map" at bounding box center [442, 149] width 15 height 15
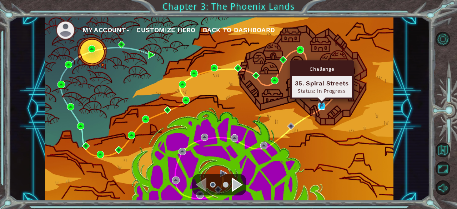
click at [319, 105] on img at bounding box center [321, 105] width 7 height 7
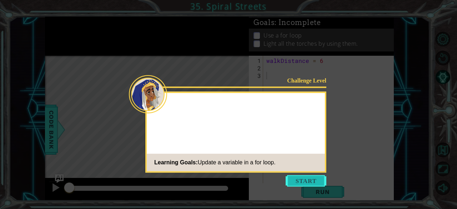
click at [303, 175] on button "Start" at bounding box center [306, 180] width 41 height 11
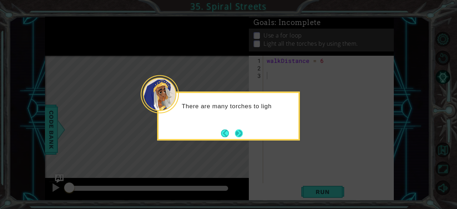
click at [237, 132] on button "Next" at bounding box center [239, 133] width 8 height 8
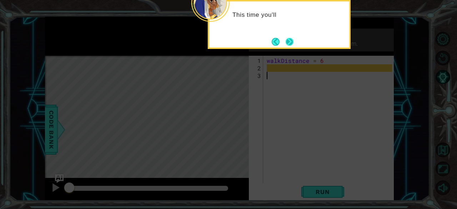
click at [286, 38] on button "Next" at bounding box center [290, 42] width 8 height 8
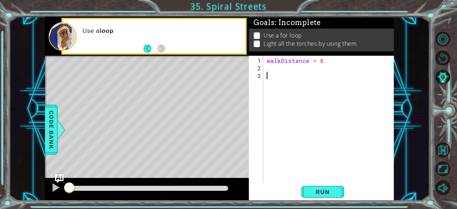
paste textarea "for i in range(3):"
type textarea "for i in range(3):"
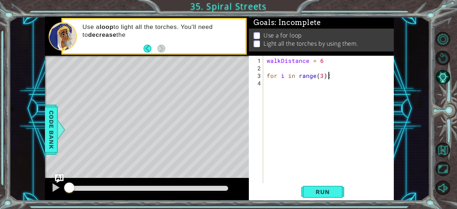
click at [268, 75] on div "walkDistance = 6 for i in range ( 3 ) :" at bounding box center [330, 128] width 131 height 142
click at [266, 75] on div "walkDistance = 6 for i in range ( 3 ) :" at bounding box center [330, 128] width 131 height 142
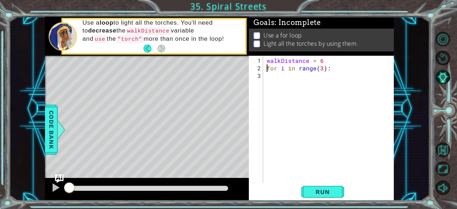
click at [328, 184] on div "for i in range(3): 1 2 3 walkDistance = 6 for i in range ( 3 ) : הההההההההההההה…" at bounding box center [321, 128] width 145 height 145
click at [330, 191] on span "Run" at bounding box center [322, 191] width 28 height 7
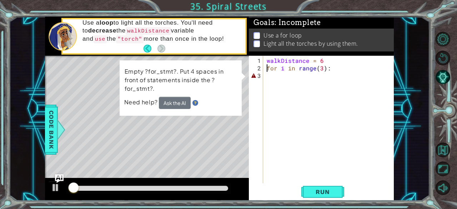
click at [288, 76] on div "walkDistance = 6 for i in range ( 3 ) :" at bounding box center [330, 128] width 131 height 142
click at [267, 67] on div "walkDistance = 6 for i in range ( 3 ) :" at bounding box center [330, 128] width 131 height 142
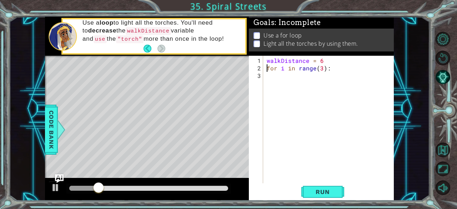
type textarea "for i in range(3):"
click at [295, 80] on div "walkDistance = 6 for i in range ( 3 ) :" at bounding box center [330, 128] width 131 height 142
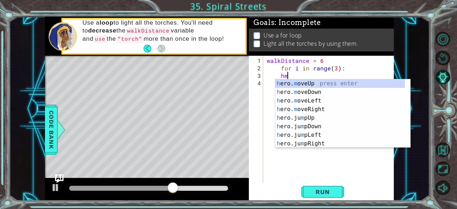
scroll to position [0, 1]
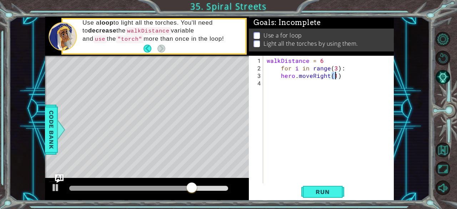
type textarea "hero.moveRight(6)"
click at [285, 82] on div "walkDistance = 6 for i in range ( 3 ) : hero . moveRight ( 6 )" at bounding box center [330, 128] width 131 height 142
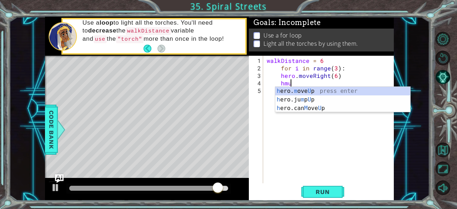
scroll to position [0, 1]
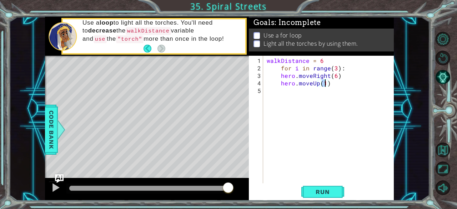
type textarea "hero.moveUp(6)"
click at [334, 86] on div "walkDistance = 6 for i in range ( 3 ) : hero . moveRight ( 6 ) hero . moveUp ( …" at bounding box center [330, 128] width 131 height 142
click at [312, 87] on div "walkDistance = 6 for i in range ( 3 ) : hero . moveRight ( 6 ) hero . moveUp ( …" at bounding box center [330, 128] width 131 height 142
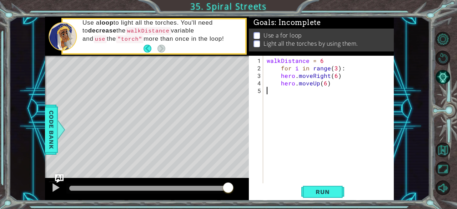
click at [333, 85] on div "walkDistance = 6 for i in range ( 3 ) : hero . moveRight ( 6 ) hero . moveUp ( …" at bounding box center [330, 128] width 131 height 142
type textarea "hero.moveUp(6)"
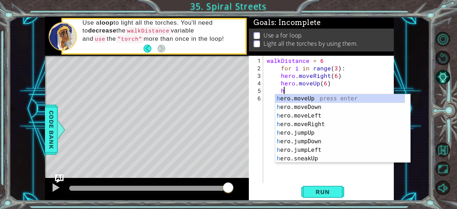
scroll to position [0, 1]
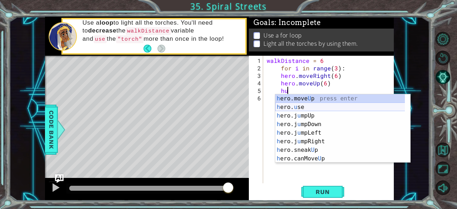
click at [344, 105] on div "h ero.move U p press enter h ero. u se press enter h ero.j u mpUp press enter h…" at bounding box center [340, 137] width 130 height 86
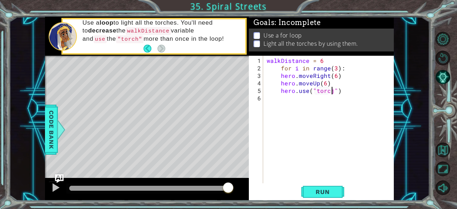
scroll to position [0, 4]
click at [336, 189] on span "Run" at bounding box center [322, 191] width 28 height 7
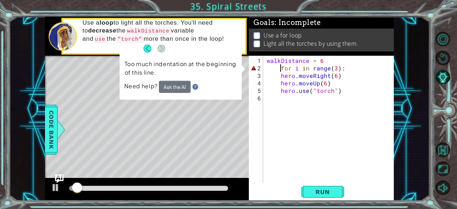
click at [282, 69] on div "walkDistance = 6 for i in range ( 3 ) : hero . moveRight ( 6 ) hero . moveUp ( …" at bounding box center [330, 128] width 131 height 142
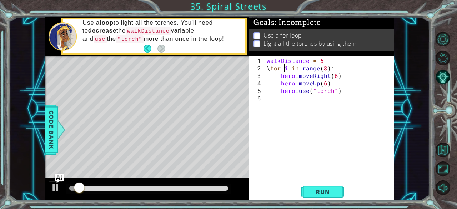
scroll to position [0, 1]
click at [287, 71] on div "walkDistance = 6 for i in range ( 3 ) : hero . moveRight ( 6 ) hero . moveUp ( …" at bounding box center [330, 128] width 131 height 142
click at [267, 67] on div "walkDistance = 6 for i in range ( 3 ) : hero . moveRight ( 6 ) hero . moveUp ( …" at bounding box center [330, 128] width 131 height 142
click at [326, 190] on span "Run" at bounding box center [322, 191] width 28 height 7
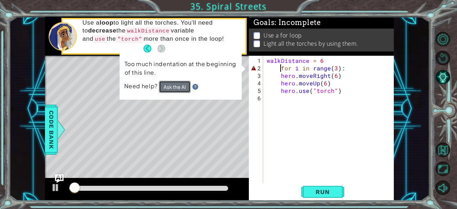
click at [164, 85] on button "Ask the AI" at bounding box center [175, 87] width 32 height 12
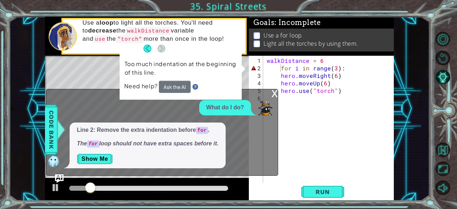
click at [273, 92] on div "x" at bounding box center [274, 92] width 6 height 7
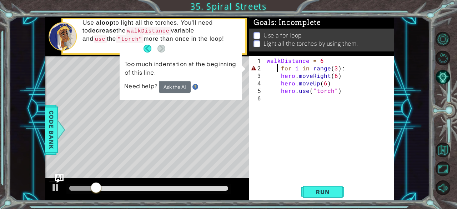
click at [278, 67] on div "walkDistance = 6 for i in range ( 3 ) : hero . moveRight ( 6 ) hero . moveUp ( …" at bounding box center [330, 128] width 131 height 142
click at [279, 67] on div "walkDistance = 6 for i in range ( 3 ) : hero . moveRight ( 6 ) hero . moveUp ( …" at bounding box center [330, 128] width 131 height 142
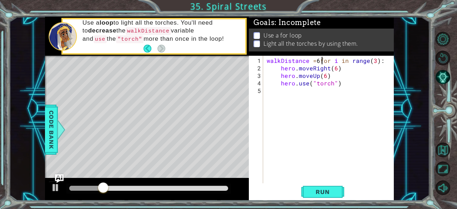
type textarea "for i in range(3):"
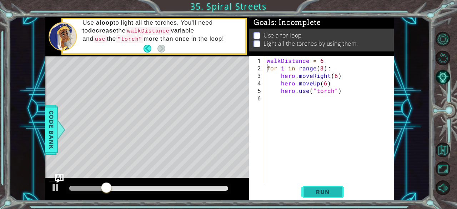
click at [320, 193] on span "Run" at bounding box center [322, 191] width 28 height 7
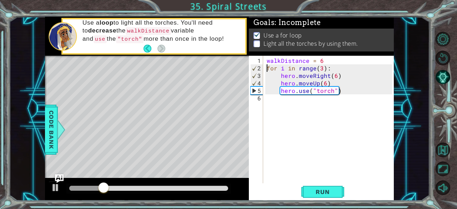
click at [283, 98] on div "walkDistance = 6 for i in range ( 3 ) : hero . moveRight ( 6 ) hero . moveUp ( …" at bounding box center [330, 128] width 131 height 142
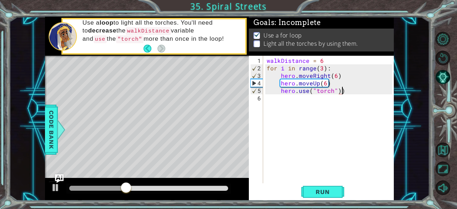
type textarea "hero.use("torch")"
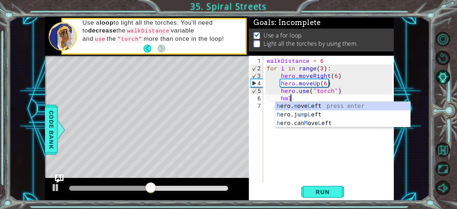
scroll to position [0, 1]
type textarea "hero.moveLeft(1)"
